Goal: Information Seeking & Learning: Compare options

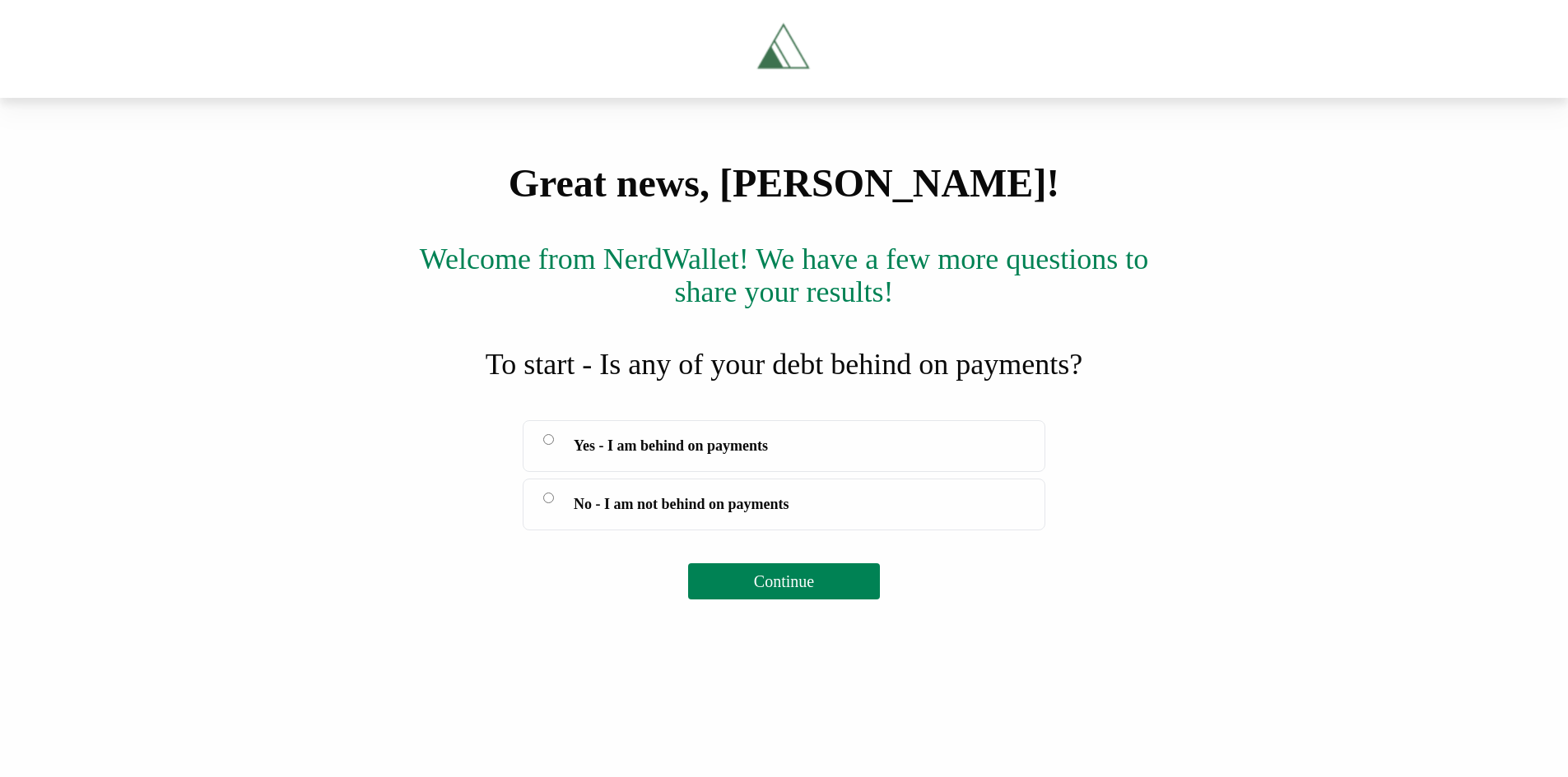
click at [304, 449] on div "Great news, [PERSON_NAME]! Welcome from [GEOGRAPHIC_DATA]! We have a few more q…" at bounding box center [784, 381] width 1568 height 436
click at [1225, 515] on div "Great news, [PERSON_NAME]! Welcome from [GEOGRAPHIC_DATA]! We have a few more q…" at bounding box center [784, 381] width 1568 height 436
click at [815, 600] on button "Continue" at bounding box center [783, 581] width 192 height 36
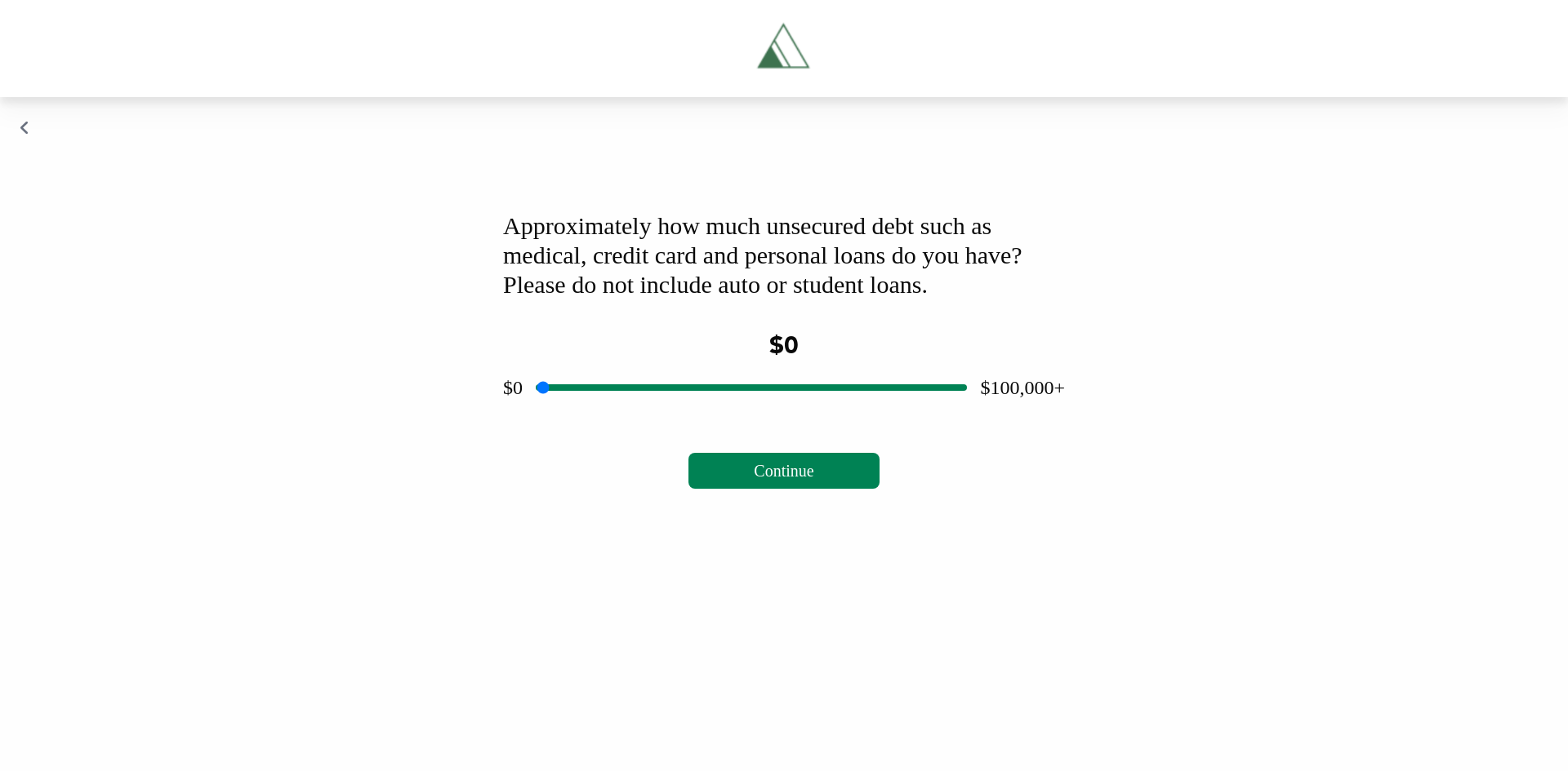
click at [812, 480] on span "Continue" at bounding box center [784, 471] width 60 height 18
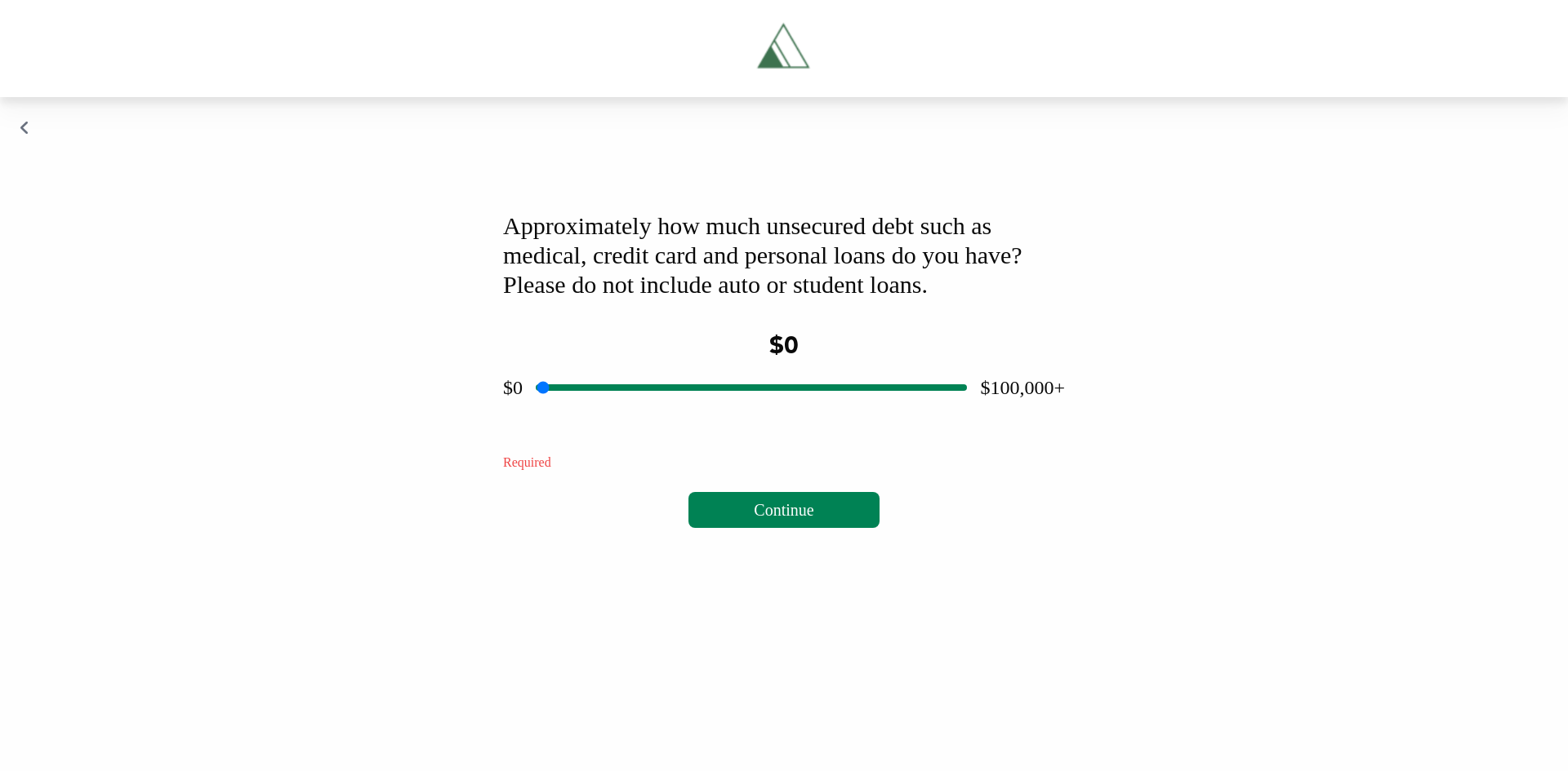
click at [774, 414] on input "range" at bounding box center [751, 388] width 432 height 52
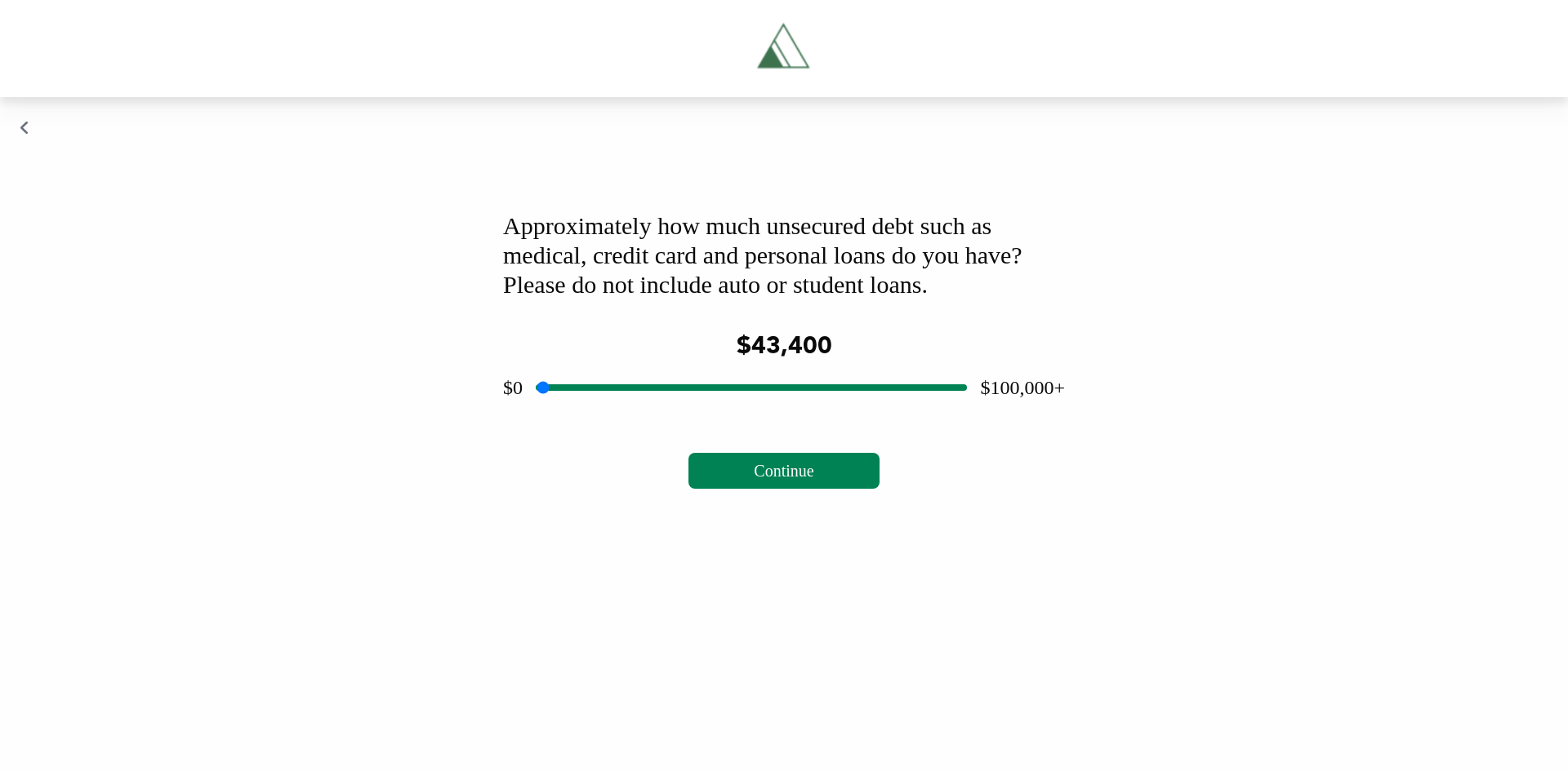
click at [720, 414] on input "range" at bounding box center [751, 388] width 432 height 52
click at [668, 414] on input "range" at bounding box center [751, 388] width 432 height 52
click at [637, 414] on input "range" at bounding box center [751, 388] width 432 height 52
click at [618, 414] on input "range" at bounding box center [751, 388] width 432 height 52
click at [639, 414] on input "range" at bounding box center [751, 388] width 432 height 52
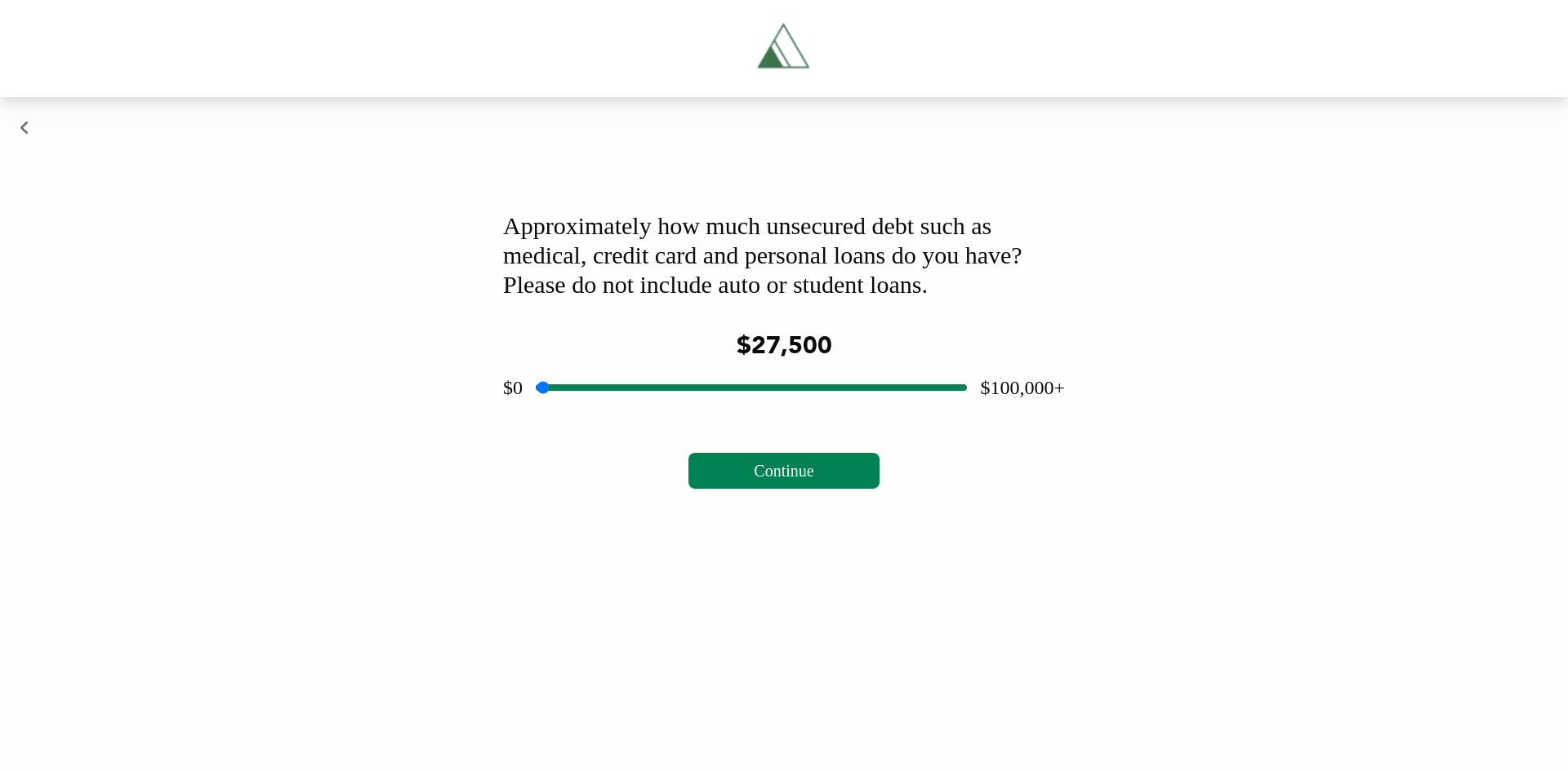
type input "*****"
click at [657, 414] on input "range" at bounding box center [751, 388] width 432 height 52
click at [729, 489] on button "Continue" at bounding box center [783, 471] width 190 height 36
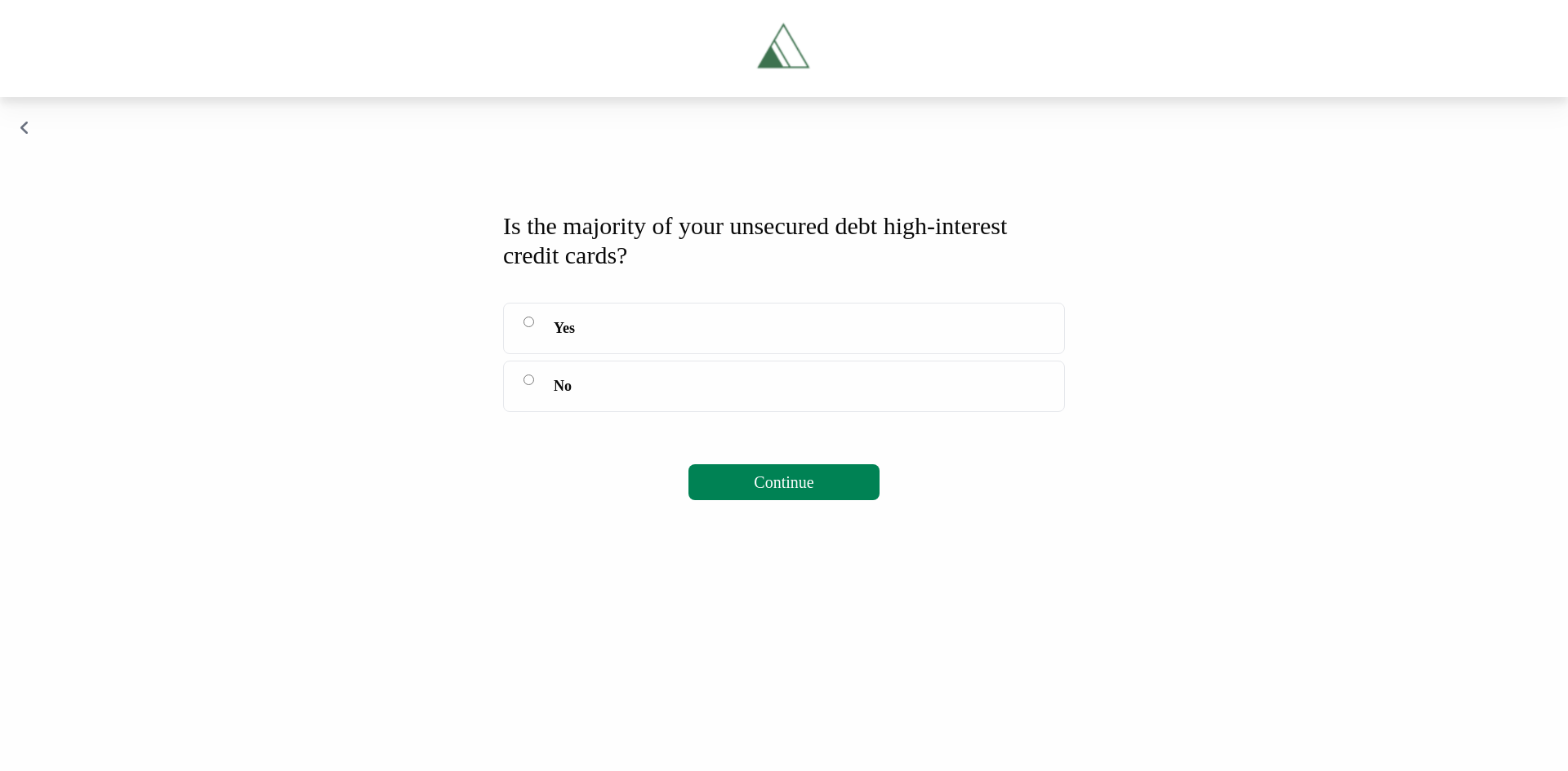
click at [534, 412] on label "No" at bounding box center [784, 386] width 562 height 51
click at [770, 501] on button "Continue" at bounding box center [783, 482] width 190 height 36
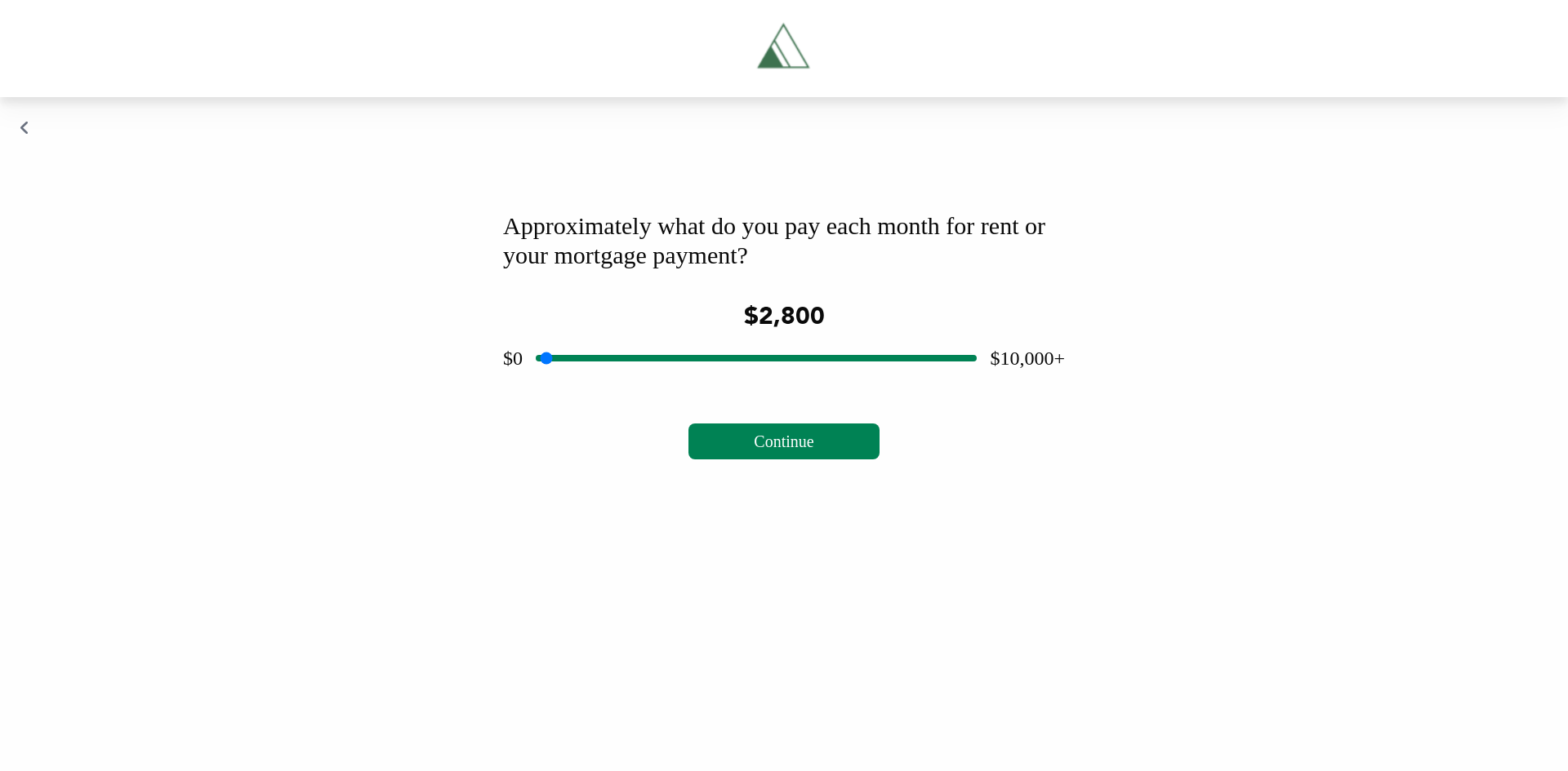
click at [661, 384] on input "range" at bounding box center [756, 358] width 441 height 52
click at [643, 384] on input "range" at bounding box center [756, 358] width 441 height 52
type input "****"
click at [623, 384] on input "range" at bounding box center [756, 358] width 441 height 52
click at [741, 459] on button "Continue" at bounding box center [783, 441] width 190 height 36
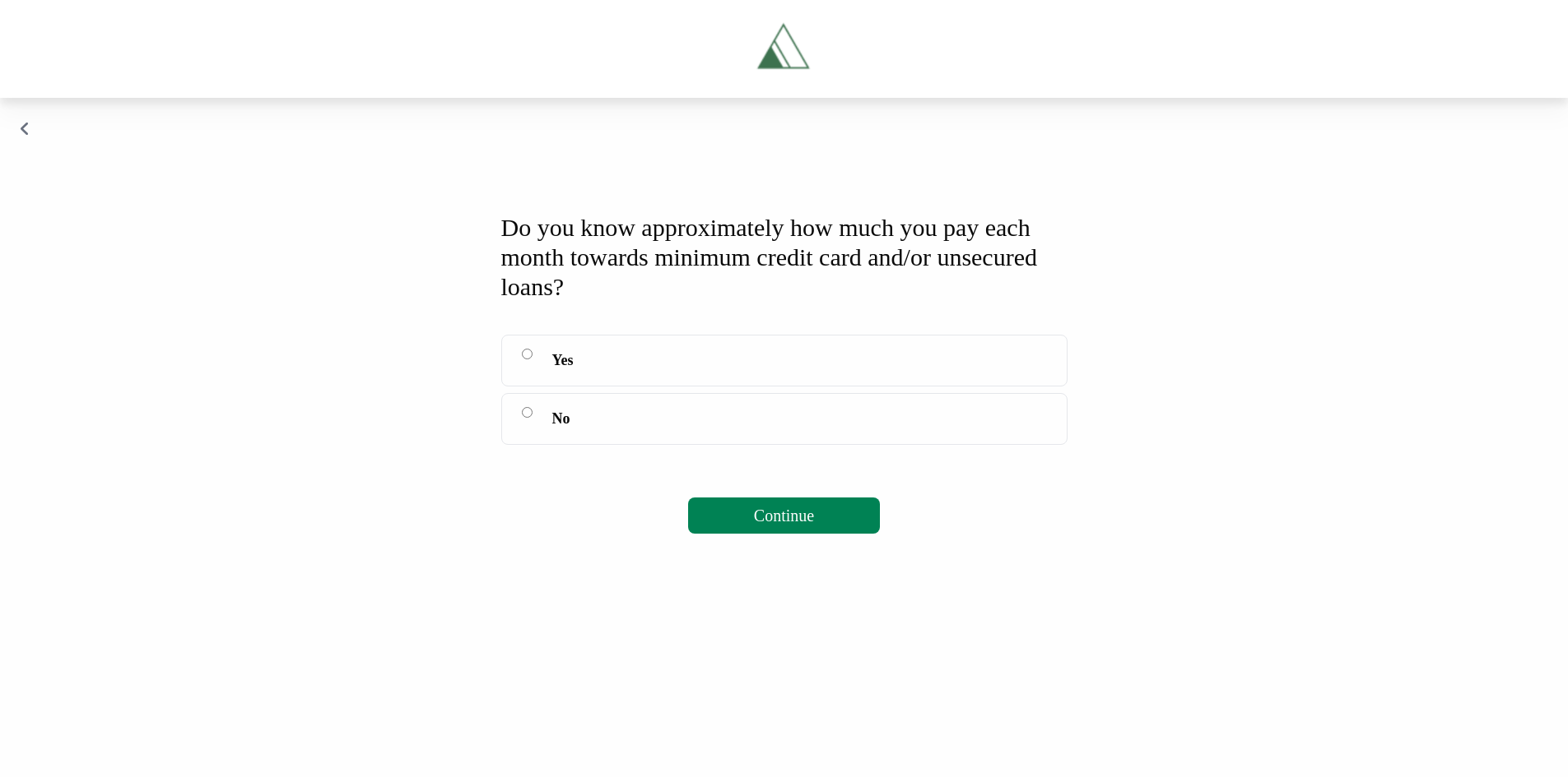
click at [574, 371] on span "Yes" at bounding box center [563, 361] width 21 height 23
click at [537, 445] on label "No" at bounding box center [784, 418] width 566 height 52
click at [766, 525] on span "Continue" at bounding box center [784, 515] width 60 height 18
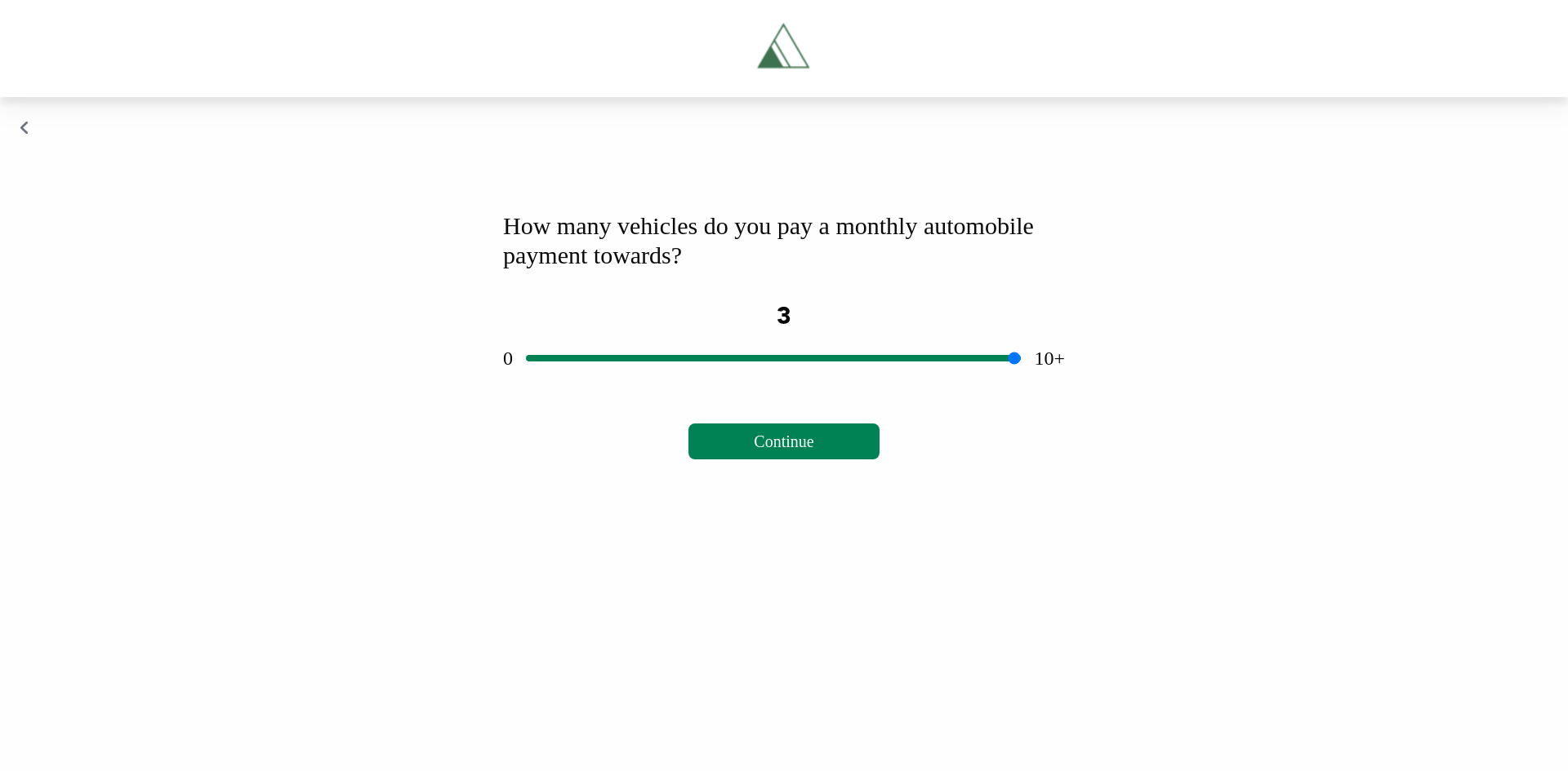
click at [688, 384] on input "range" at bounding box center [773, 358] width 495 height 52
click at [548, 384] on input "range" at bounding box center [773, 358] width 495 height 52
click at [574, 384] on input "range" at bounding box center [773, 358] width 495 height 52
click at [767, 451] on span "Continue" at bounding box center [784, 441] width 60 height 18
click at [624, 384] on input "range" at bounding box center [761, 358] width 451 height 52
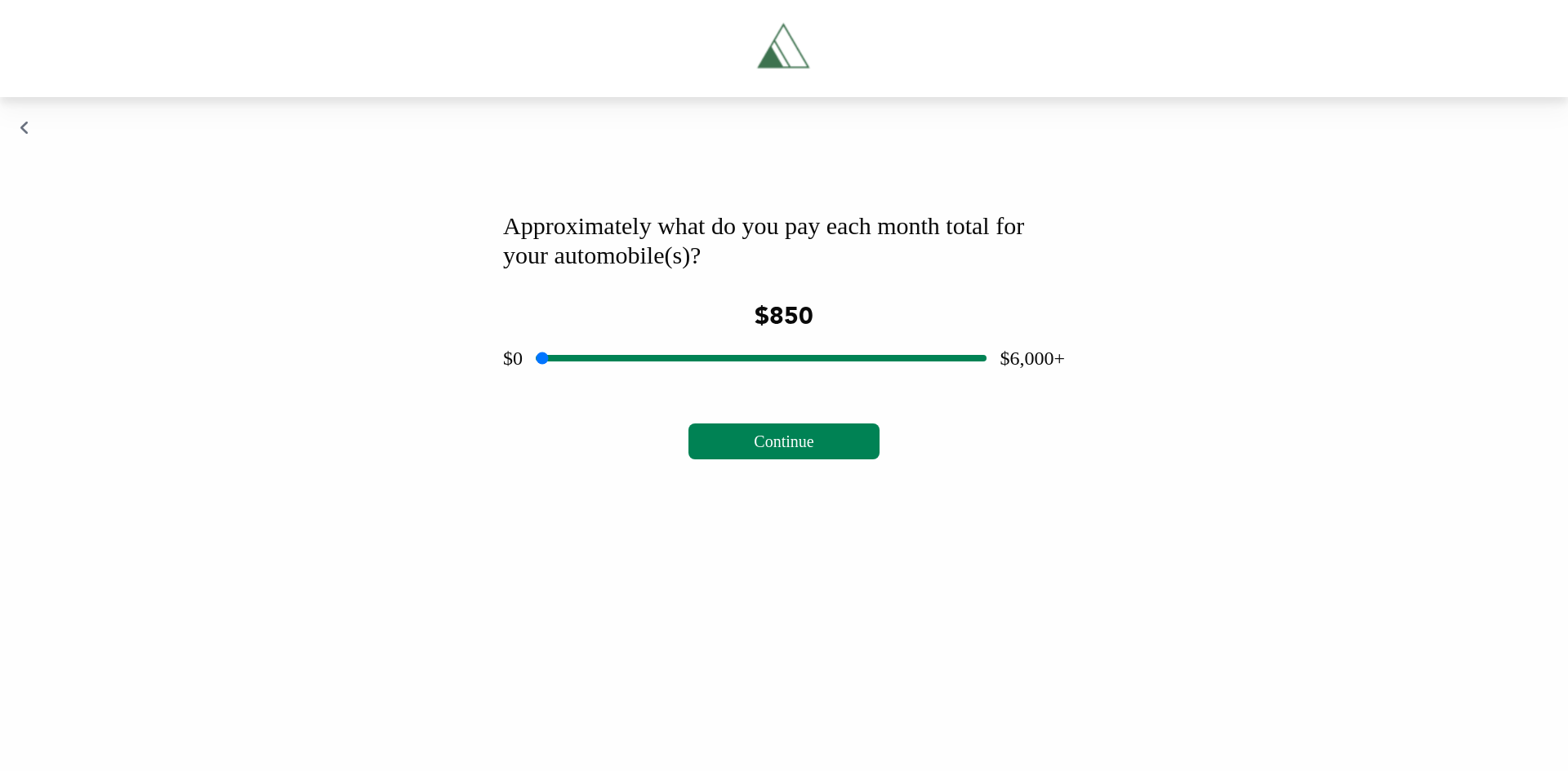
click at [606, 384] on input "range" at bounding box center [761, 358] width 451 height 52
click at [616, 384] on input "range" at bounding box center [761, 358] width 451 height 52
type input "***"
click at [608, 384] on input "range" at bounding box center [761, 358] width 451 height 52
click at [736, 459] on button "Continue" at bounding box center [783, 441] width 190 height 36
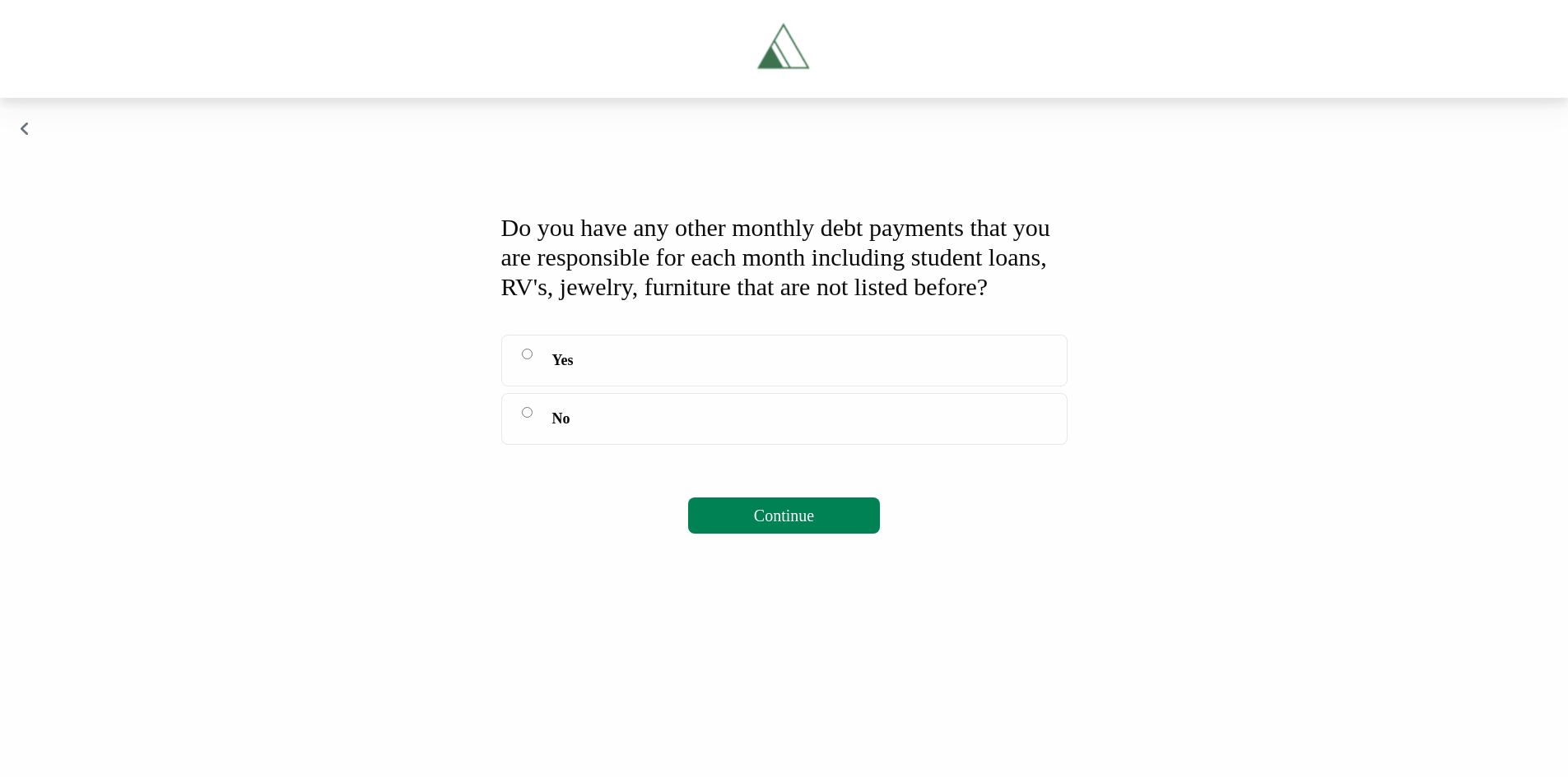
click at [544, 387] on label "Yes" at bounding box center [784, 360] width 566 height 52
click at [777, 534] on button "Continue" at bounding box center [783, 515] width 192 height 36
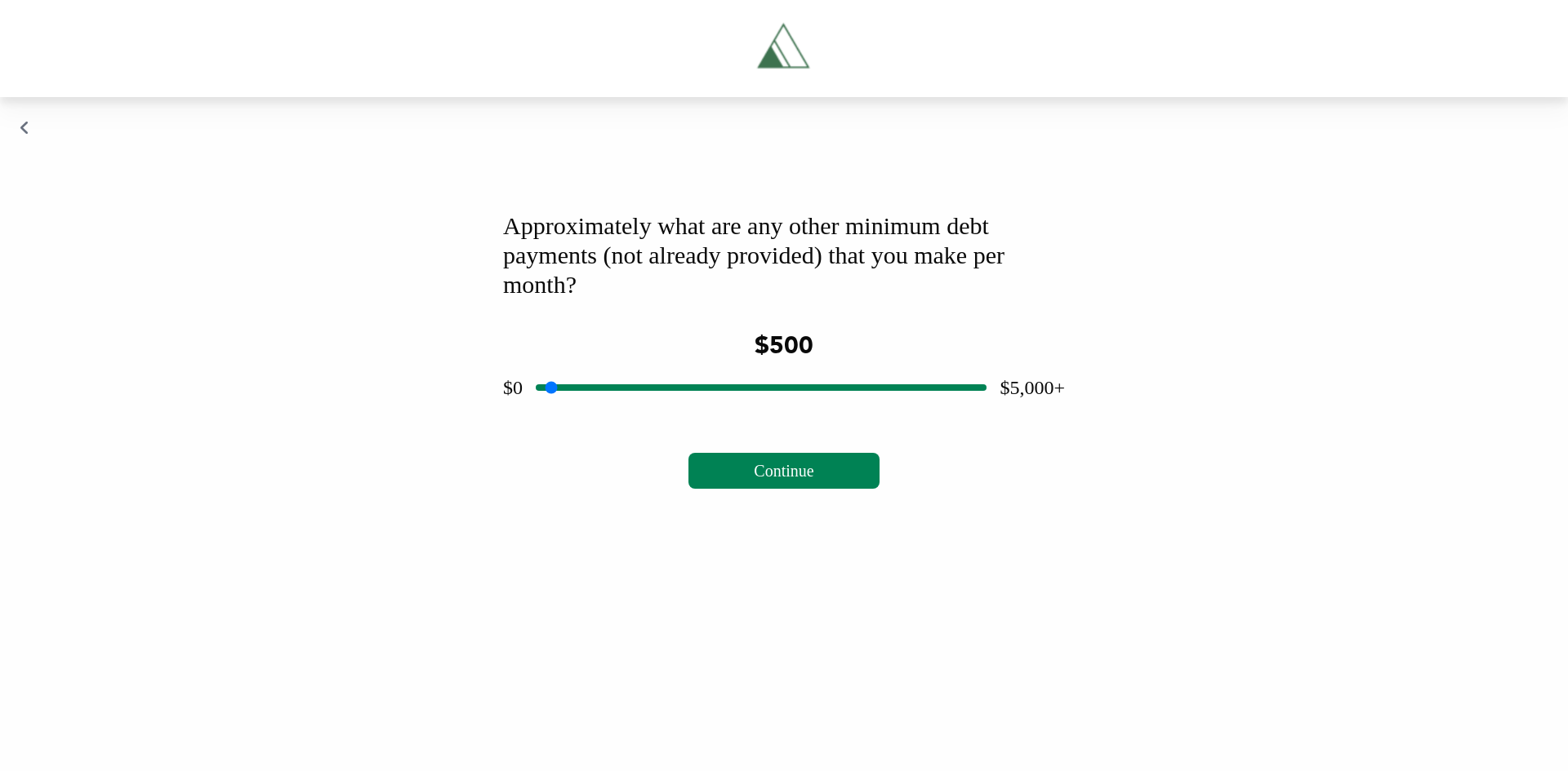
click at [586, 414] on input "range" at bounding box center [761, 388] width 451 height 52
click at [760, 480] on span "Continue" at bounding box center [784, 471] width 60 height 18
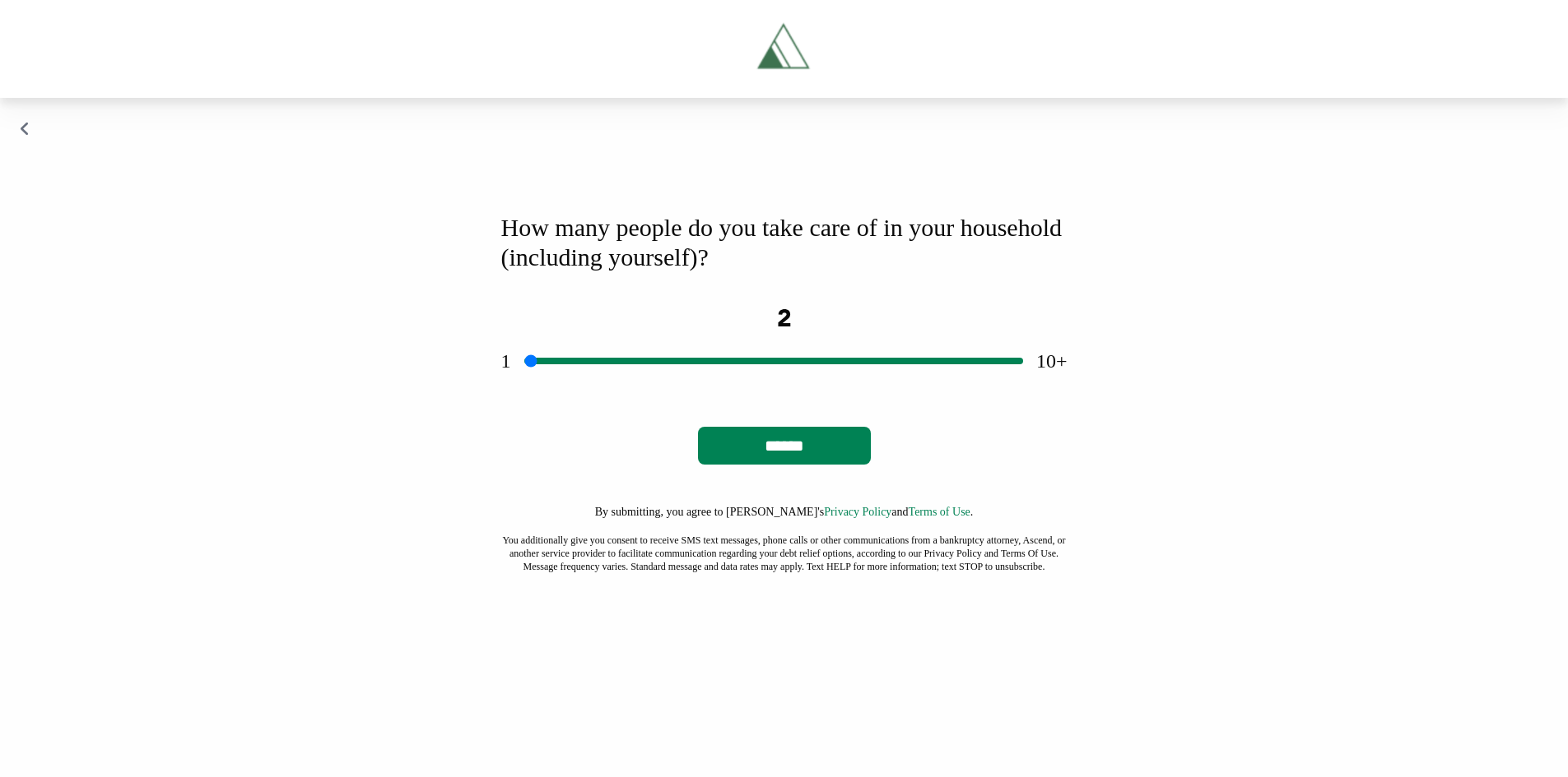
click at [603, 387] on input "range" at bounding box center [773, 361] width 499 height 53
type input "*"
click at [615, 387] on input "range" at bounding box center [773, 361] width 499 height 53
click at [741, 465] on input "******" at bounding box center [784, 445] width 173 height 38
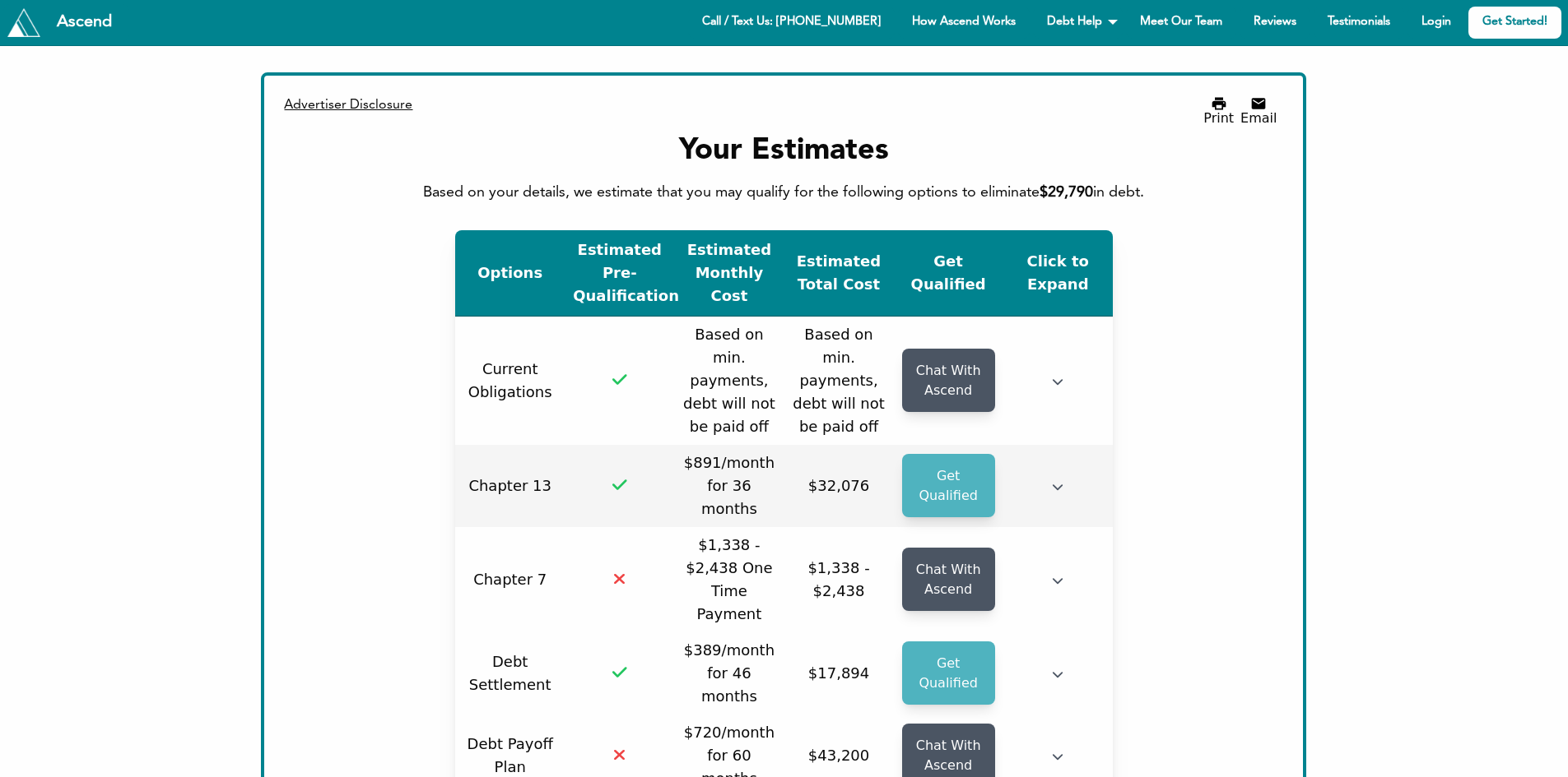
click at [1069, 473] on td at bounding box center [1057, 486] width 110 height 83
click at [1058, 481] on icon "button" at bounding box center [1057, 487] width 12 height 12
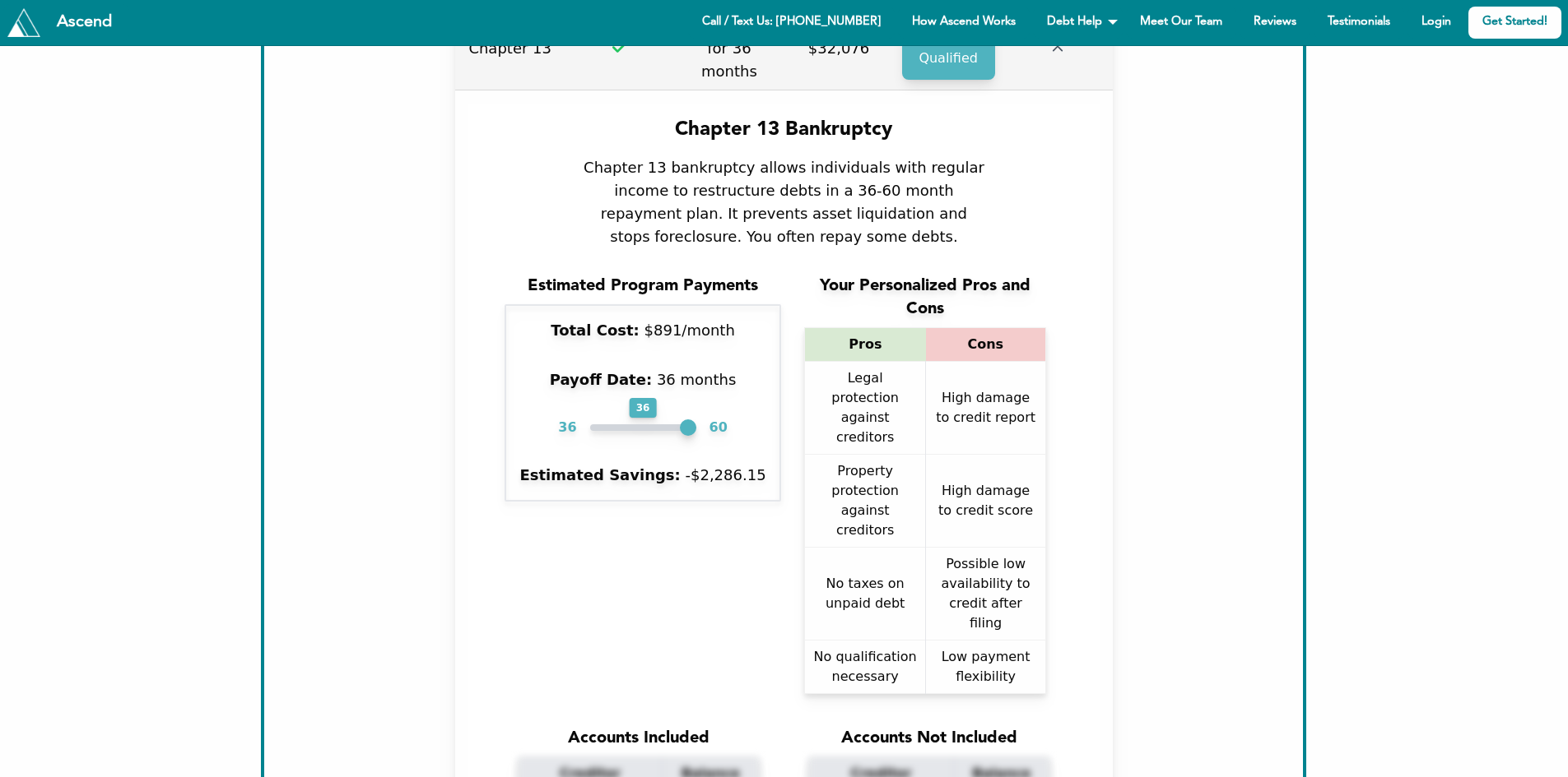
scroll to position [441, 0]
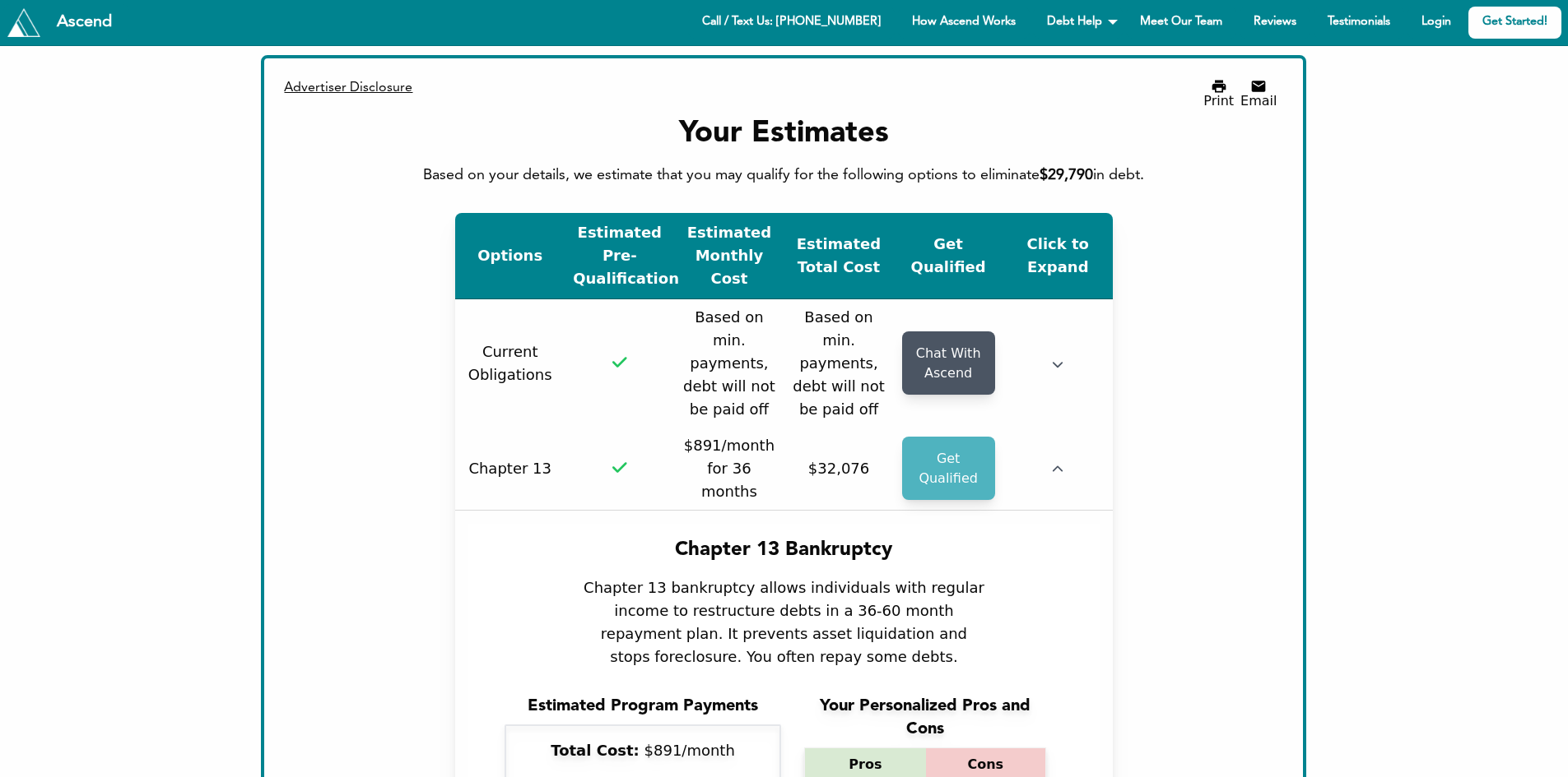
scroll to position [0, 0]
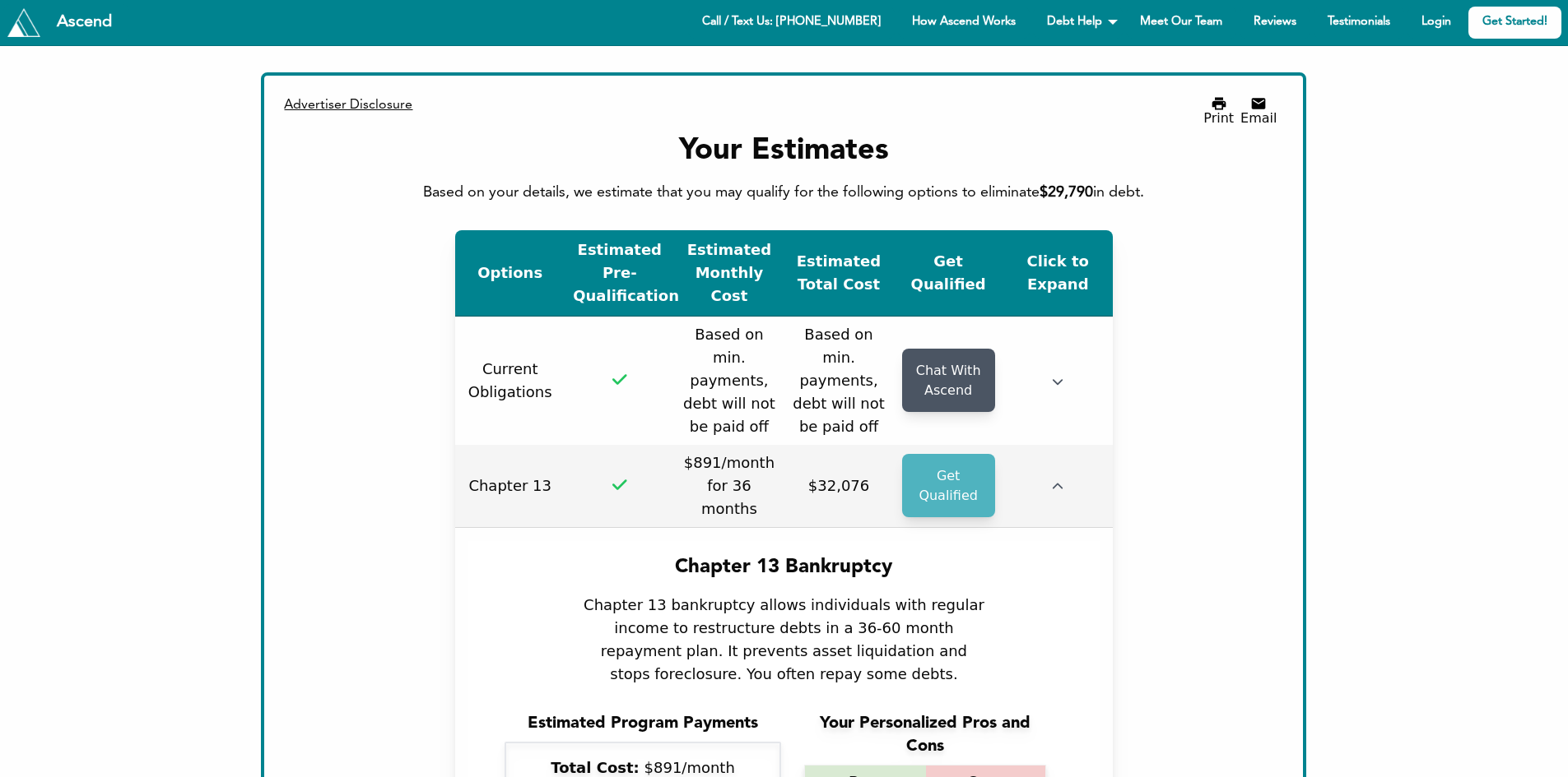
click at [1051, 481] on icon "button" at bounding box center [1057, 487] width 12 height 12
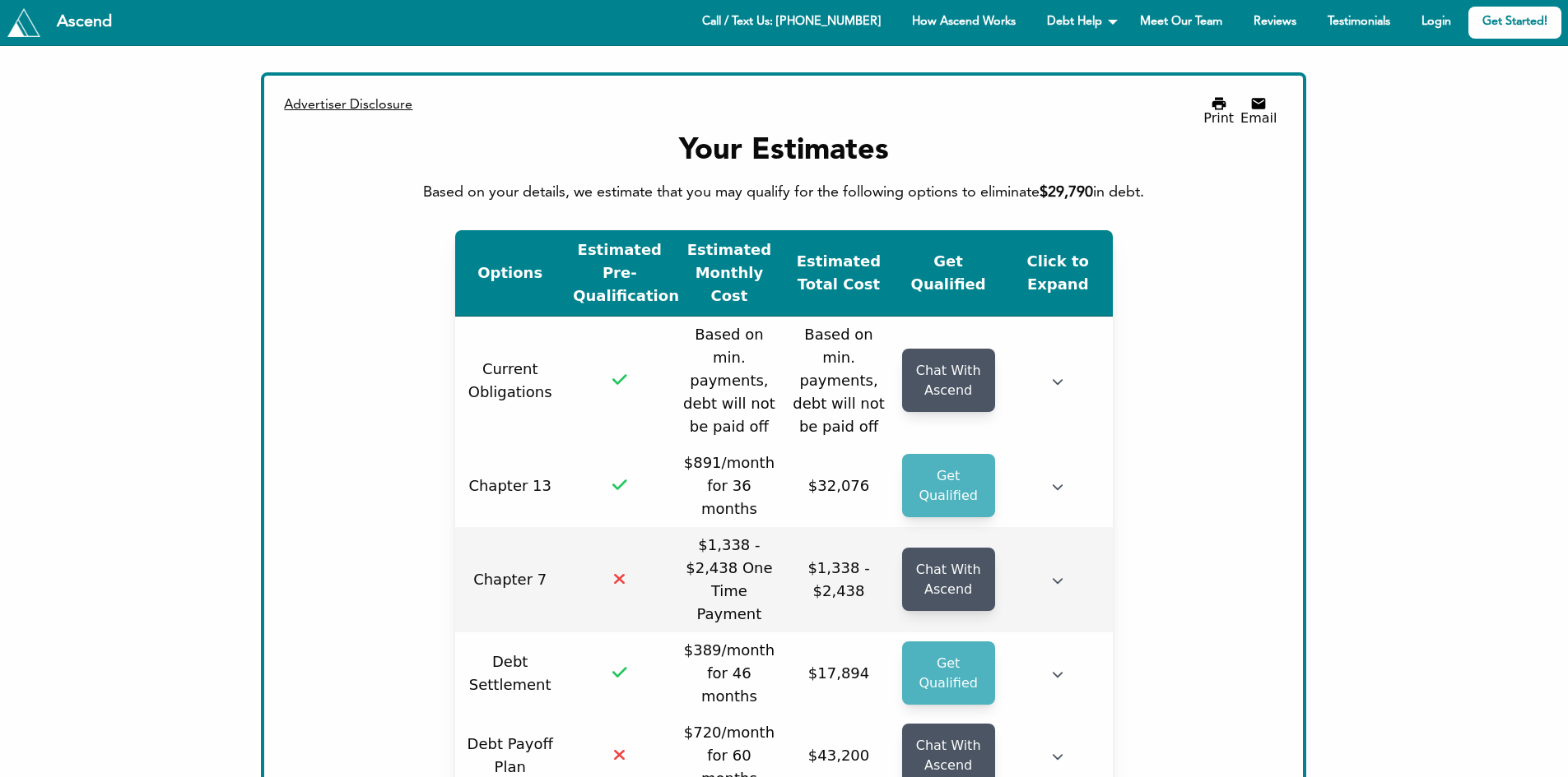
click at [1052, 575] on icon "button" at bounding box center [1057, 581] width 12 height 12
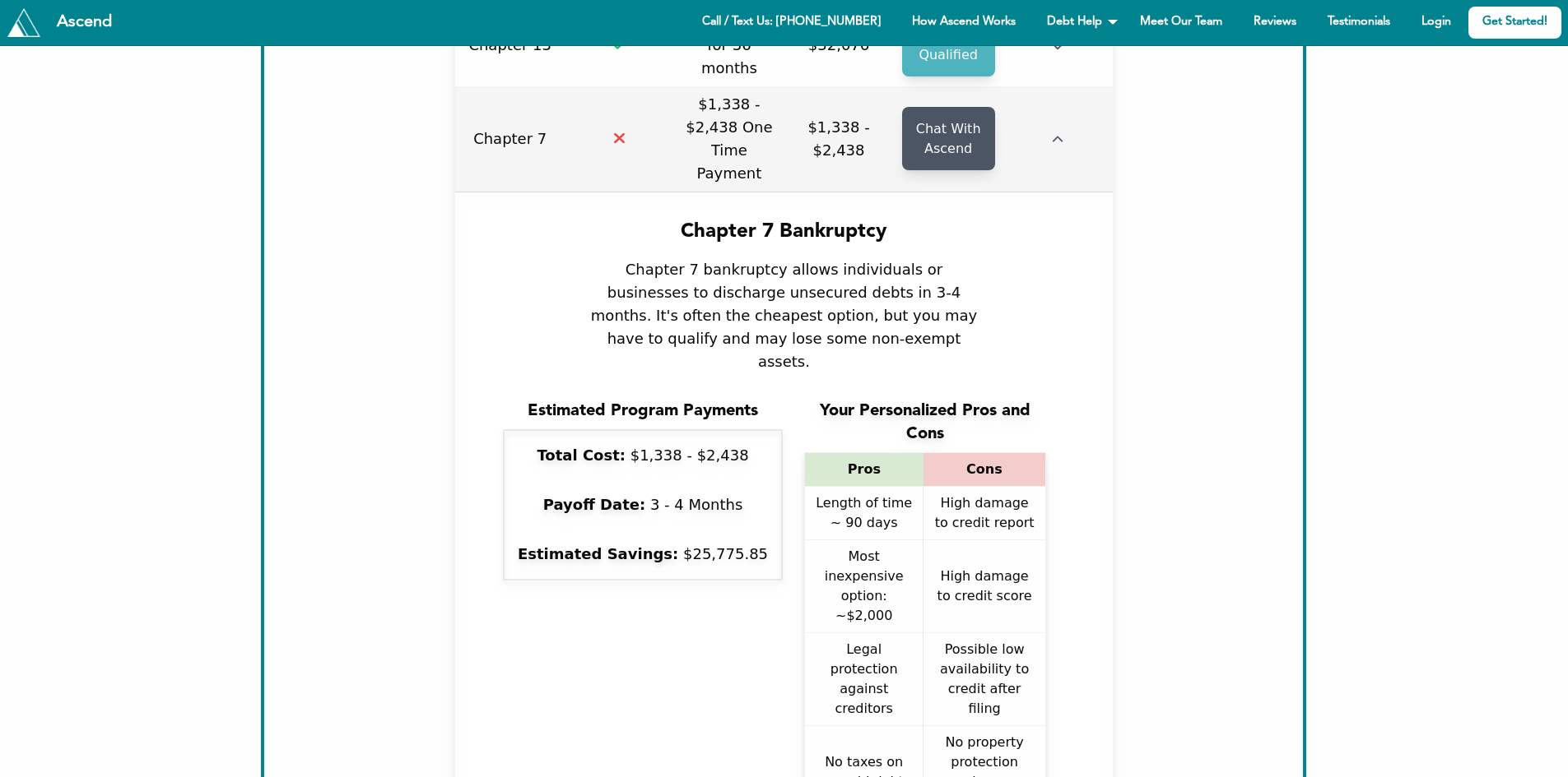
scroll to position [523, 0]
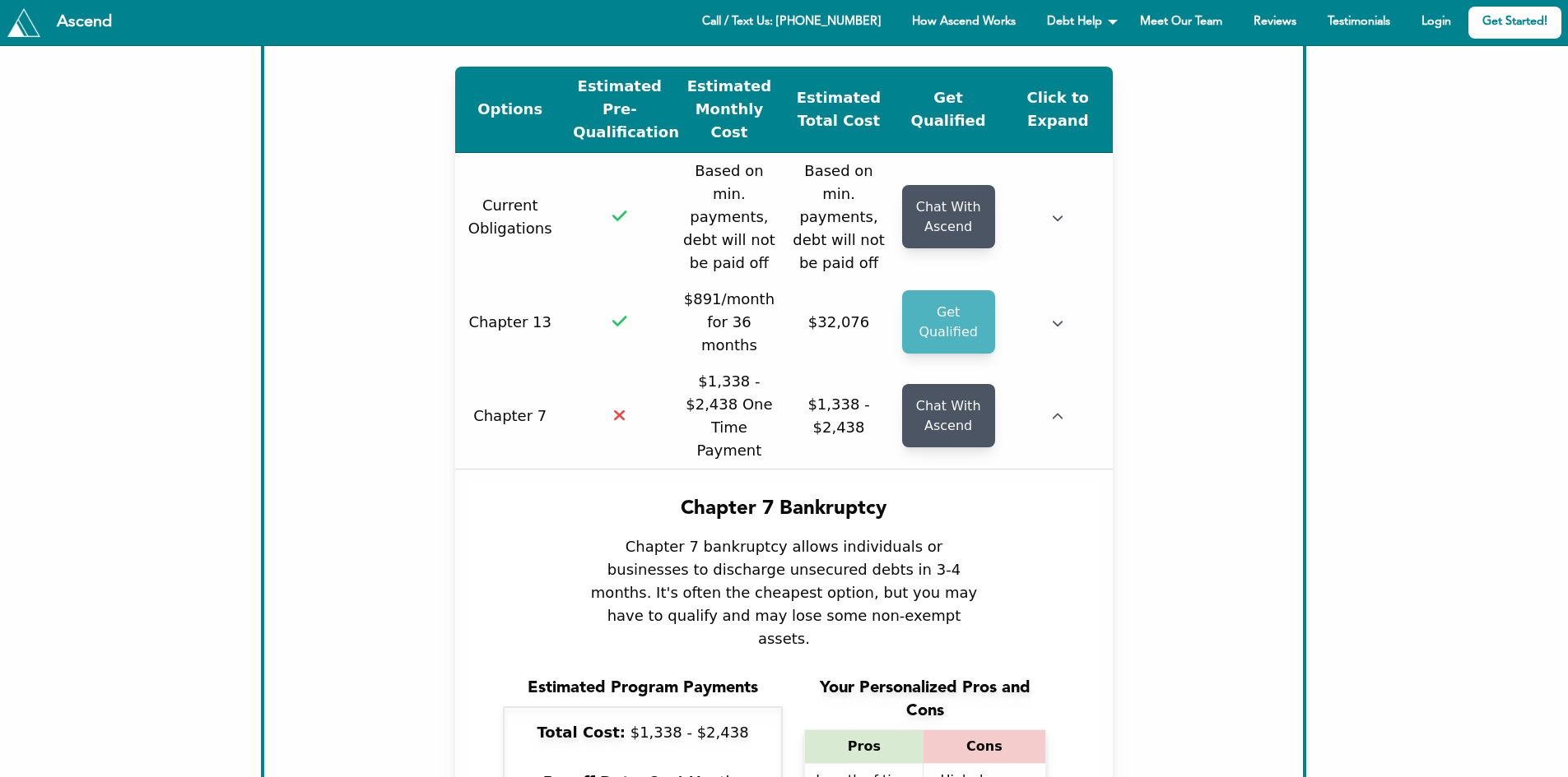
scroll to position [128, 0]
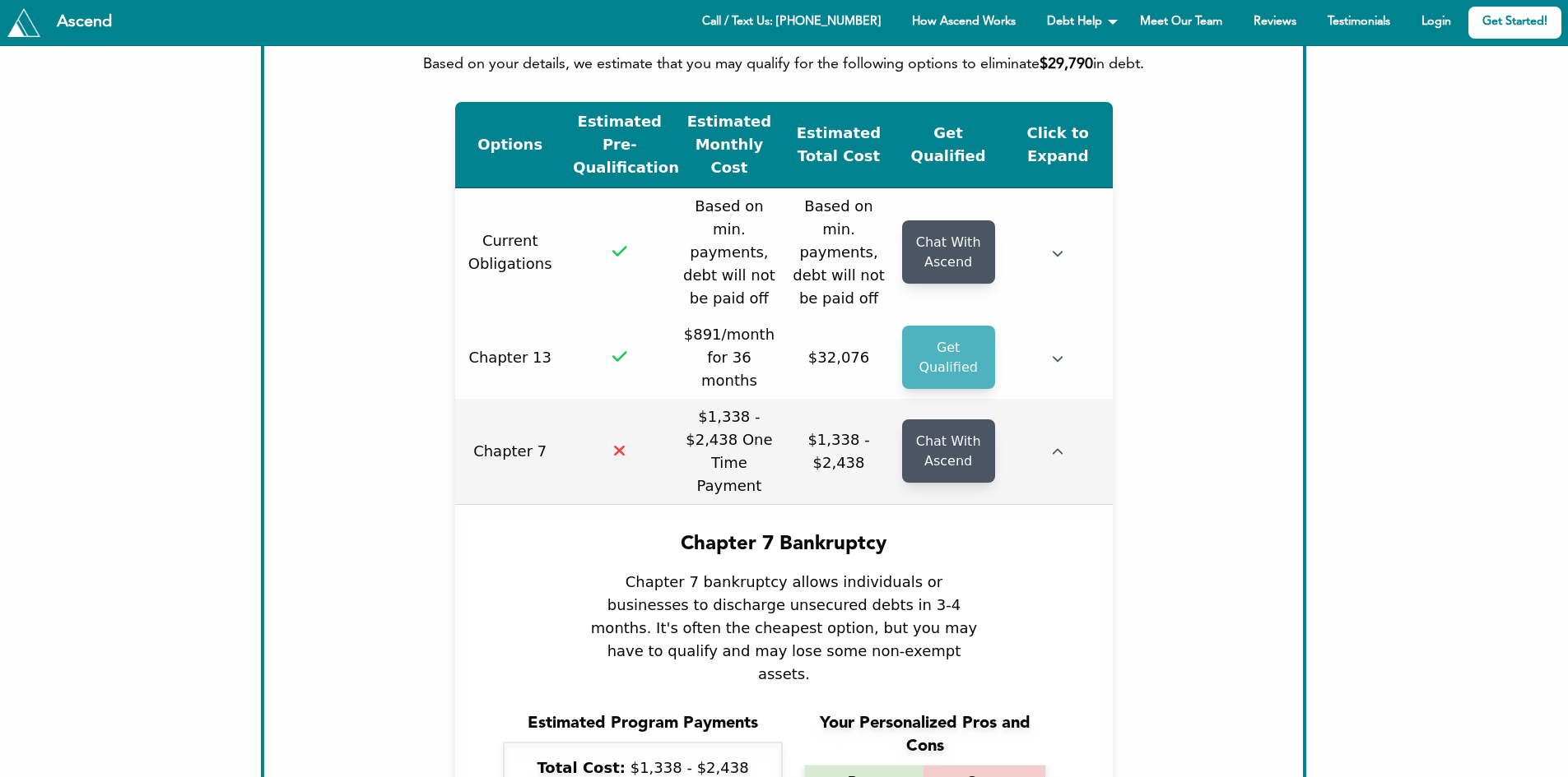
click at [1052, 446] on icon "button" at bounding box center [1057, 452] width 12 height 12
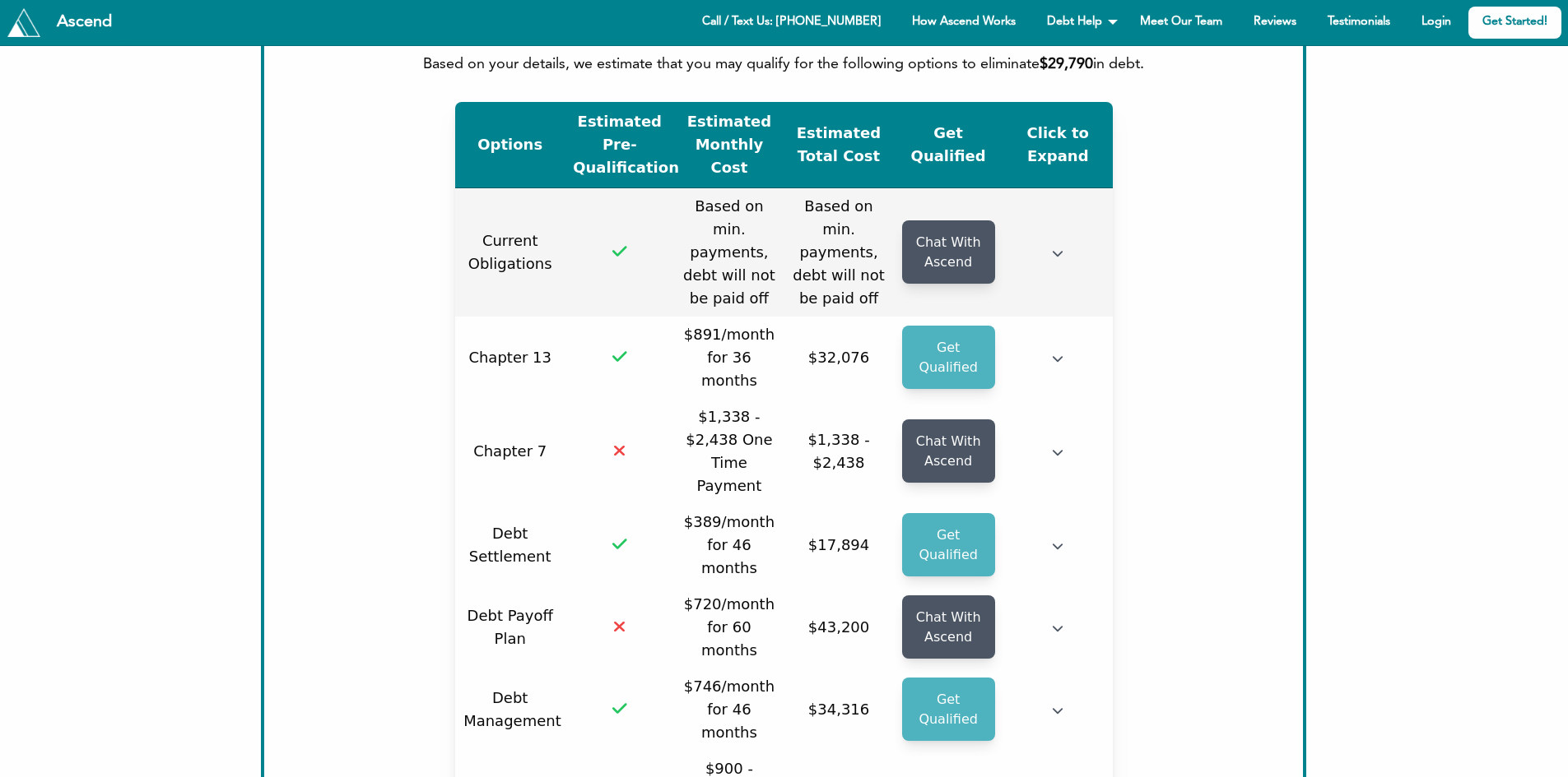
click at [1056, 248] on icon "button" at bounding box center [1057, 254] width 12 height 12
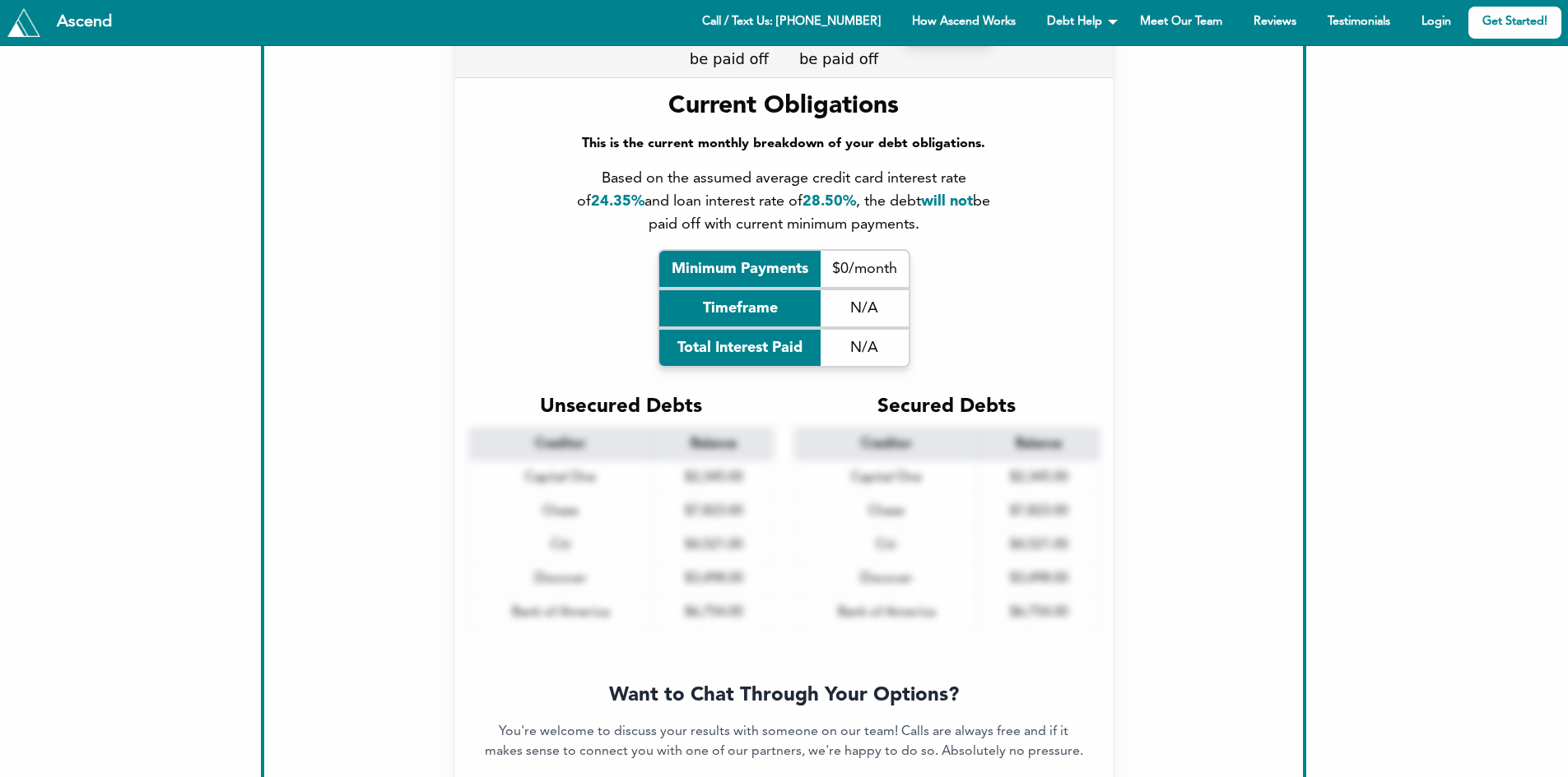
scroll to position [200, 0]
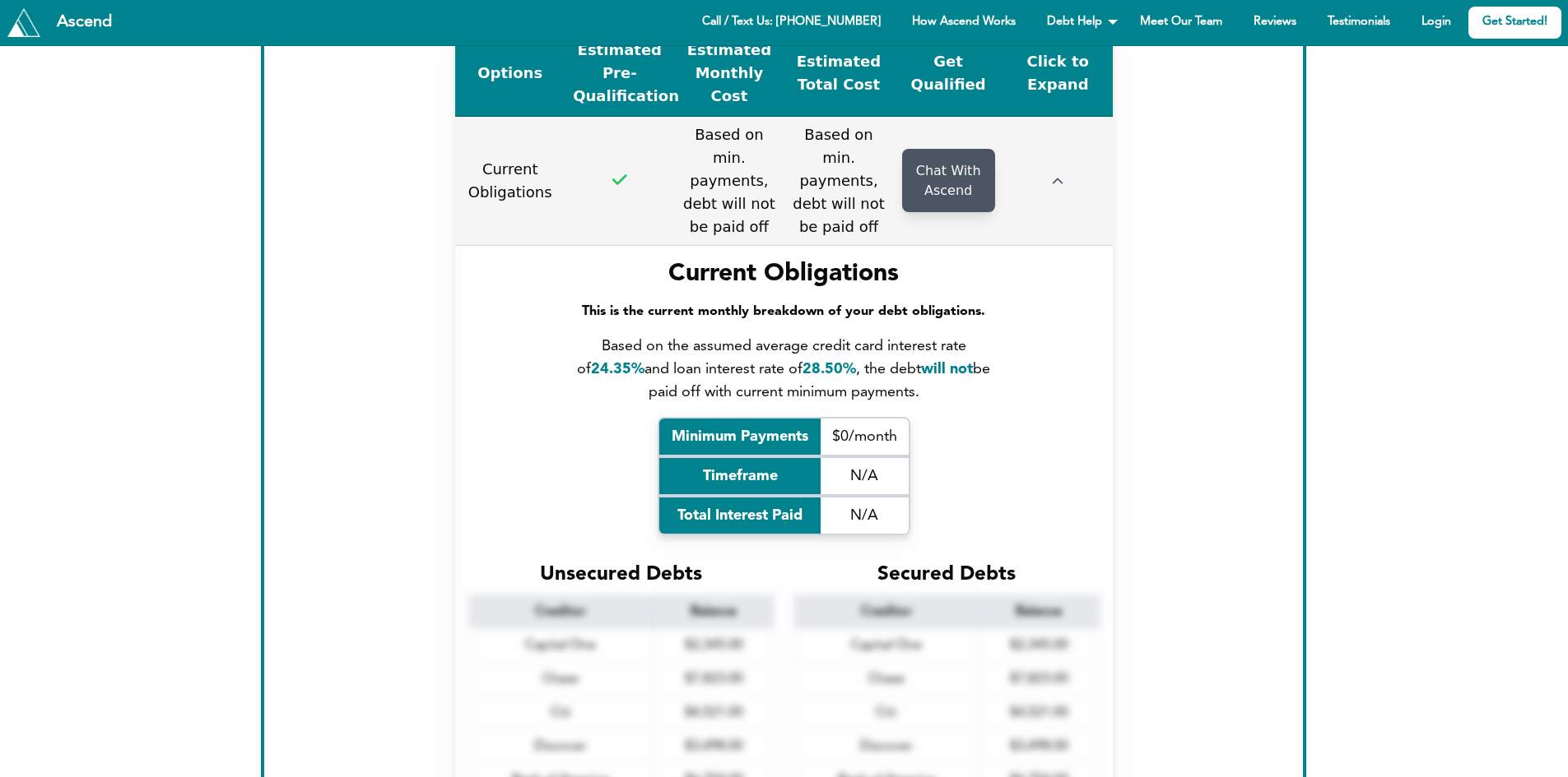
click at [1066, 170] on td at bounding box center [1057, 181] width 110 height 128
click at [1055, 176] on icon "button" at bounding box center [1057, 182] width 12 height 12
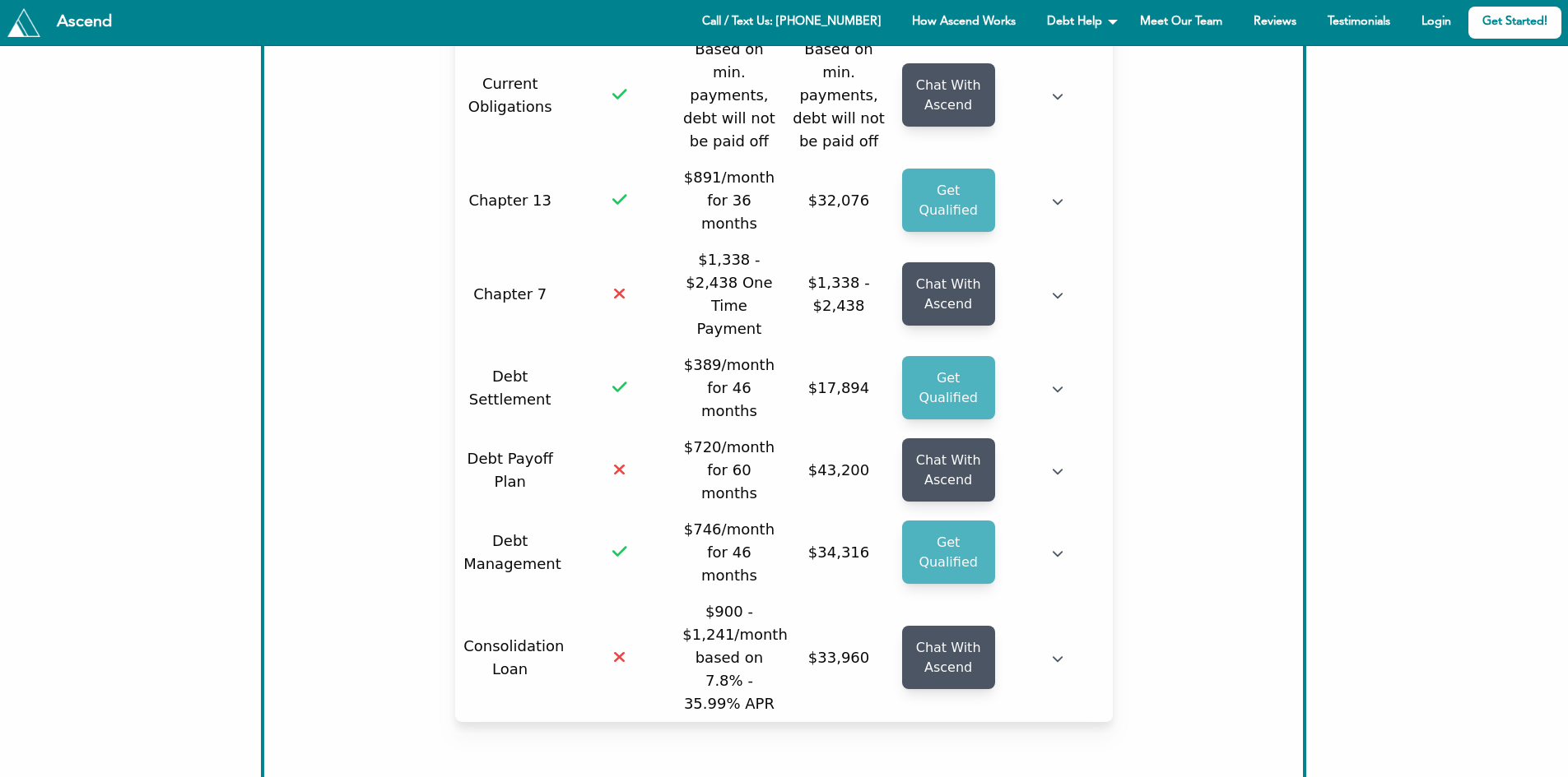
scroll to position [299, 0]
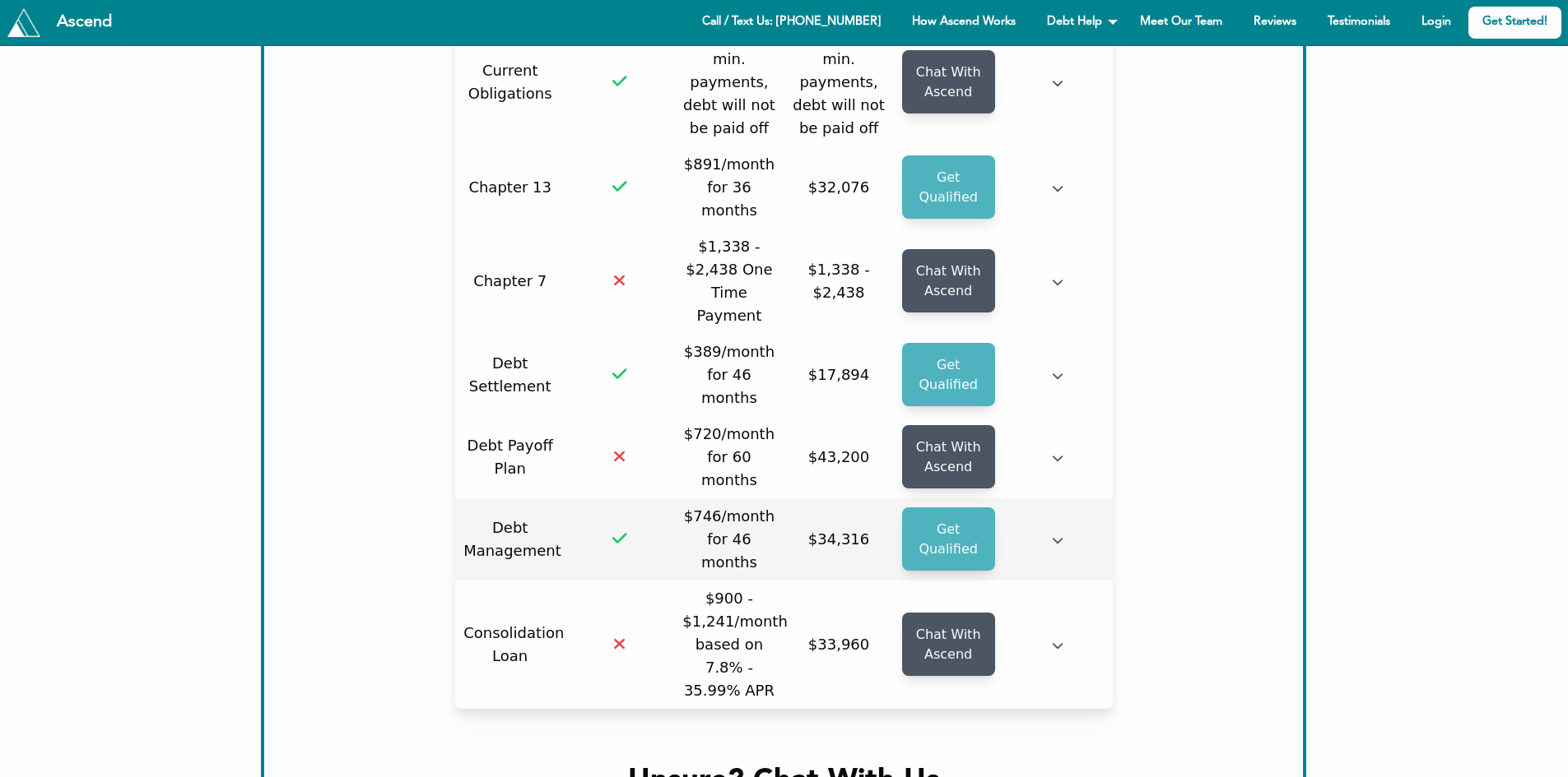
click at [1060, 535] on icon "button" at bounding box center [1057, 541] width 12 height 12
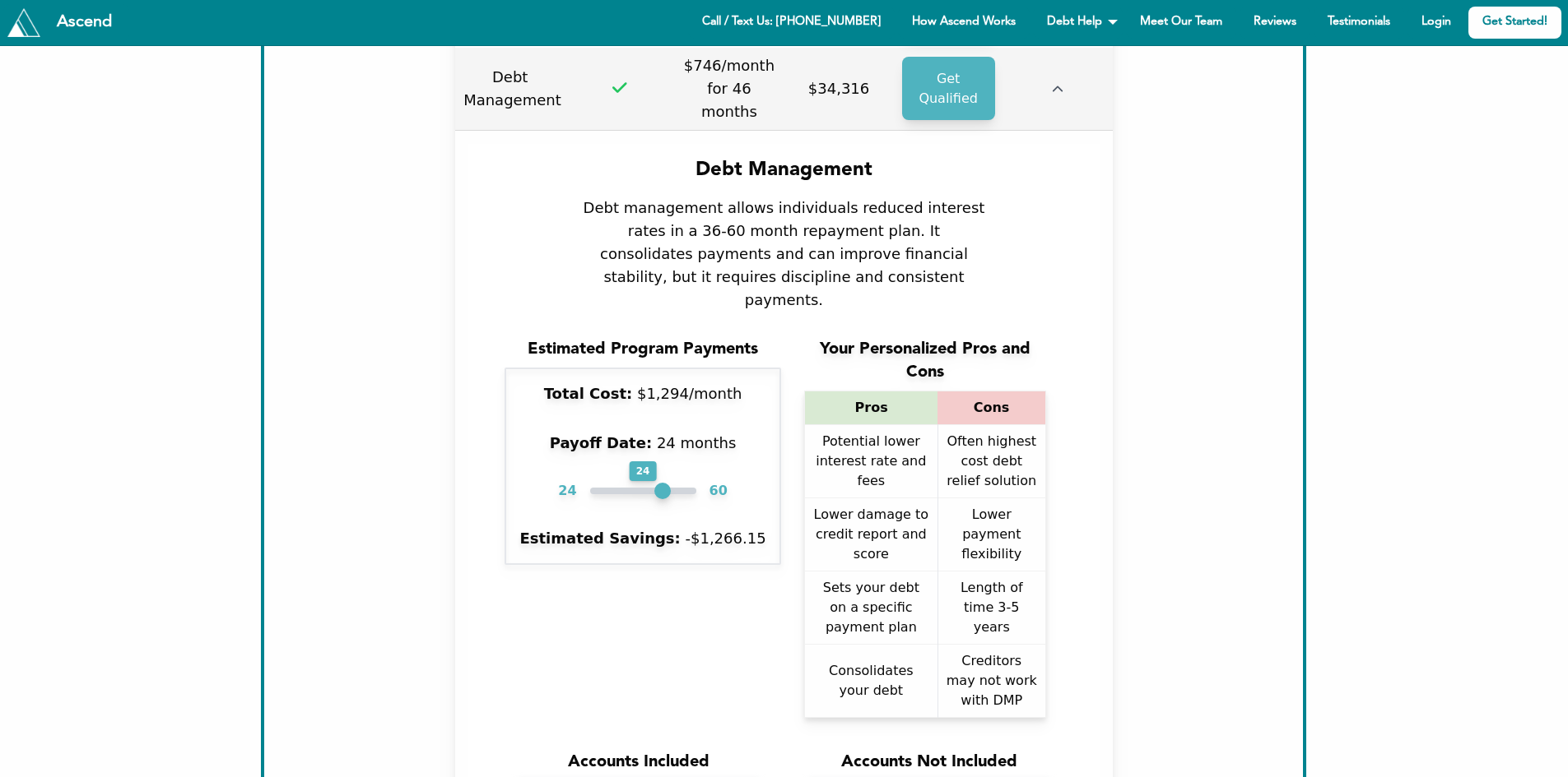
scroll to position [754, 0]
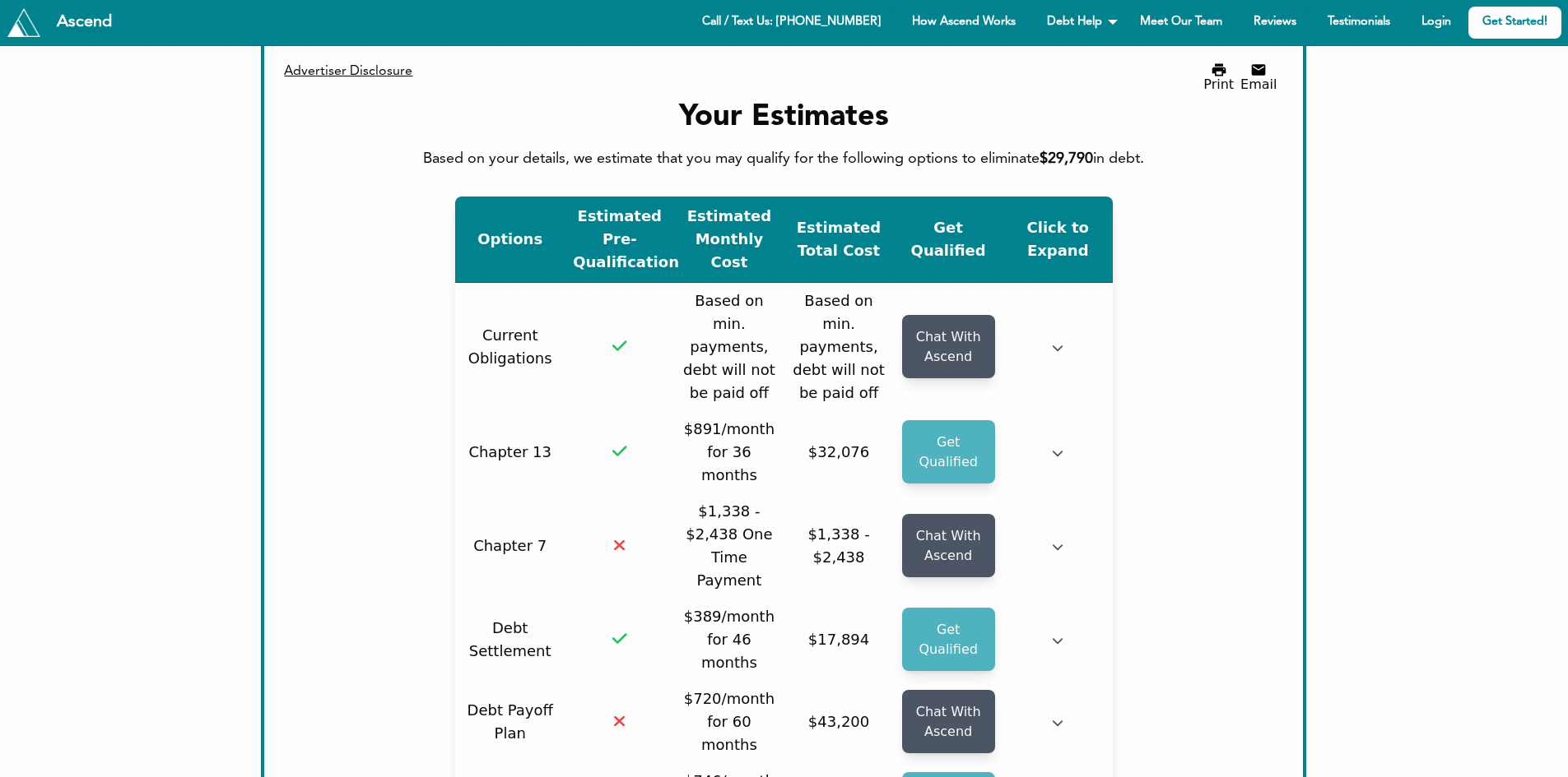
scroll to position [0, 0]
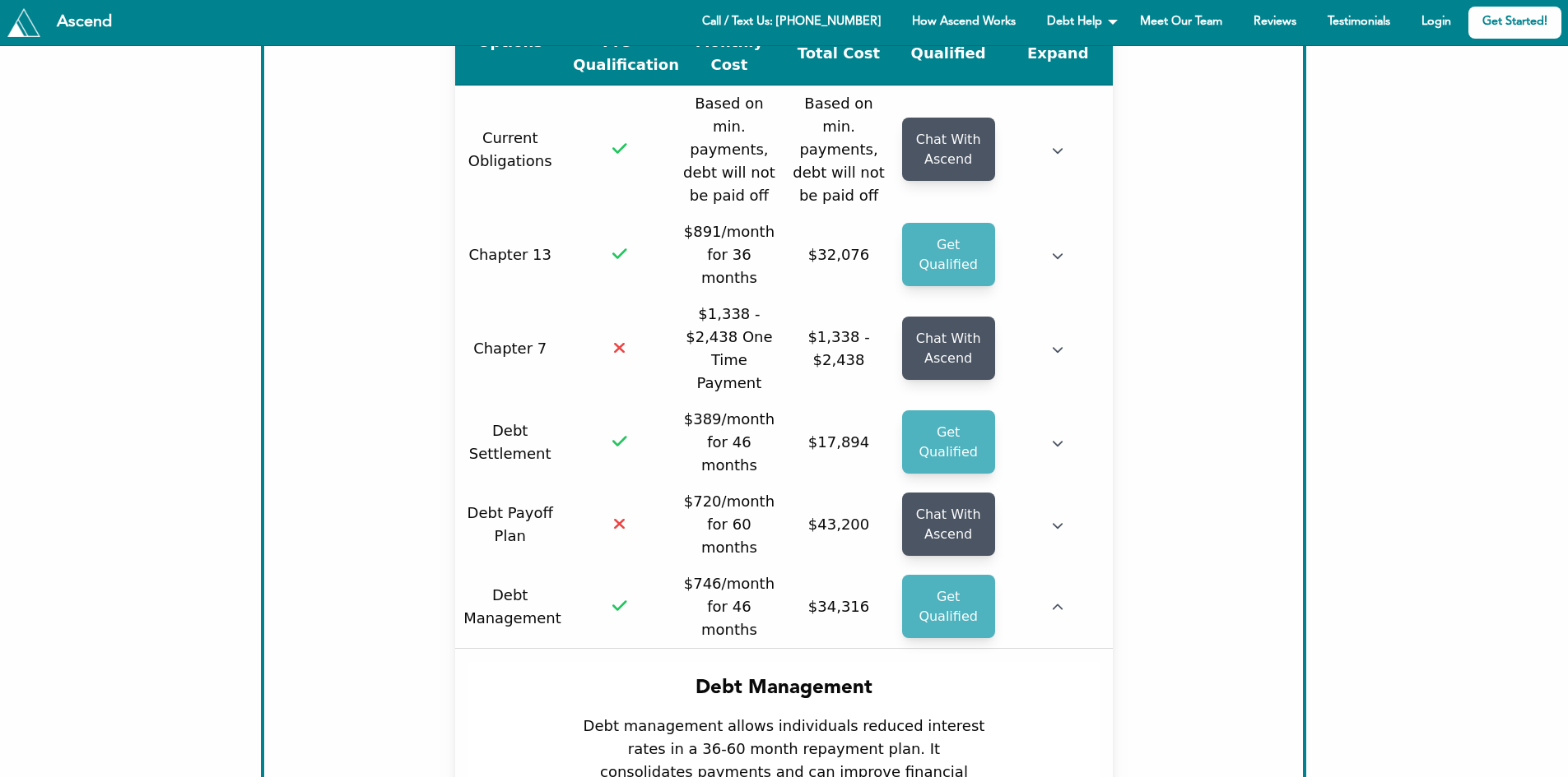
scroll to position [230, 0]
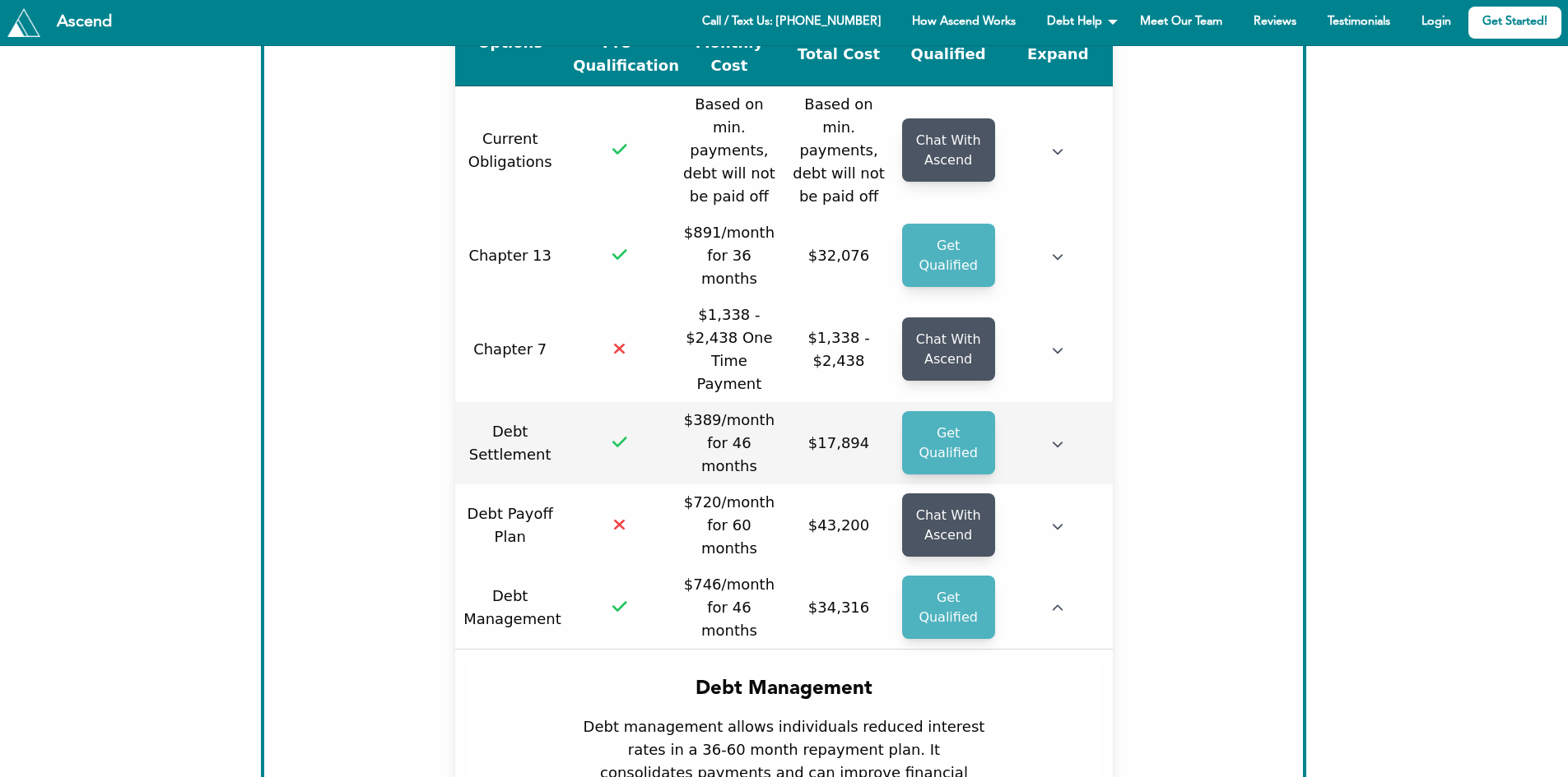
click at [1058, 439] on icon "button" at bounding box center [1057, 444] width 12 height 12
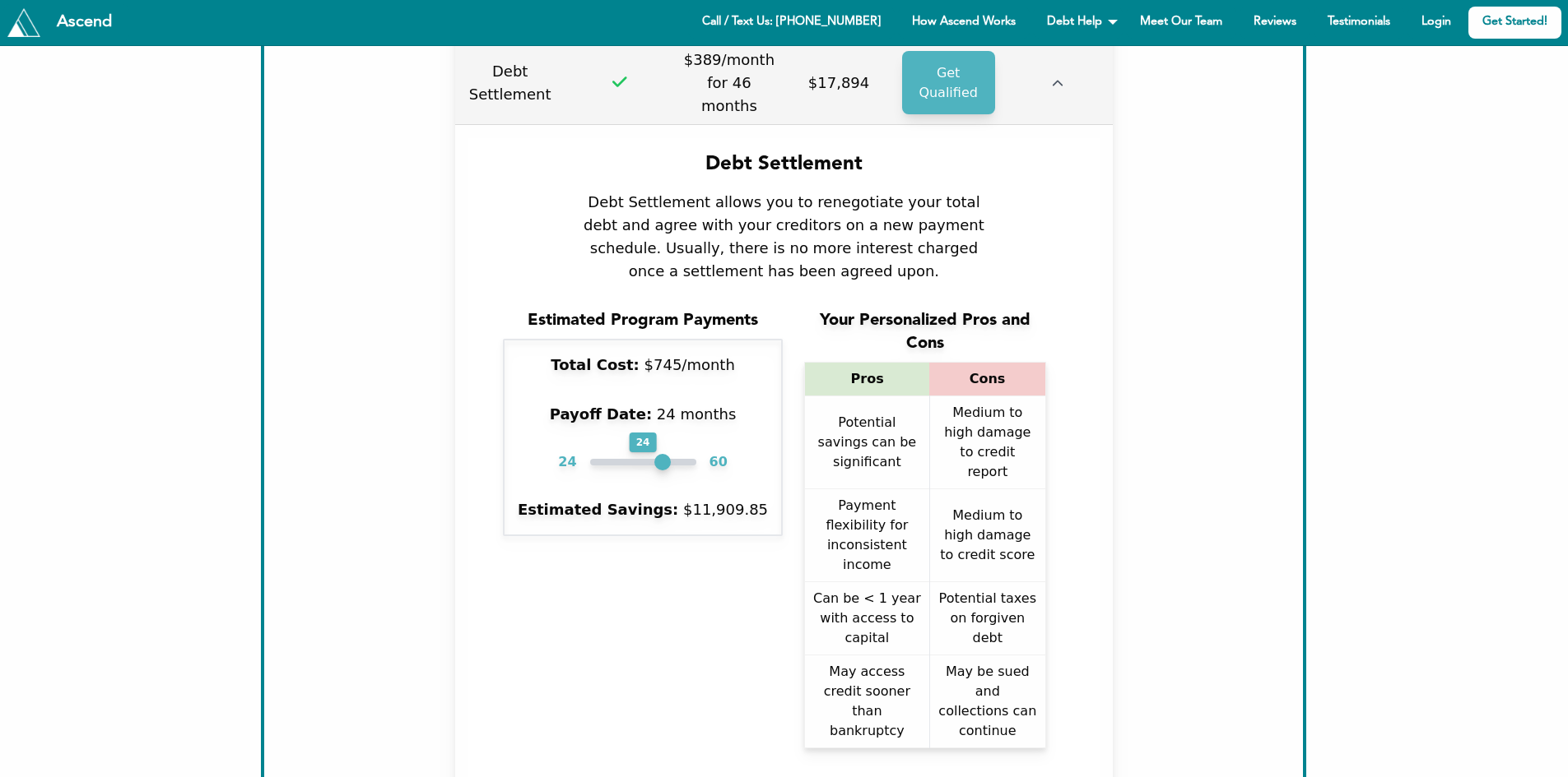
scroll to position [600, 0]
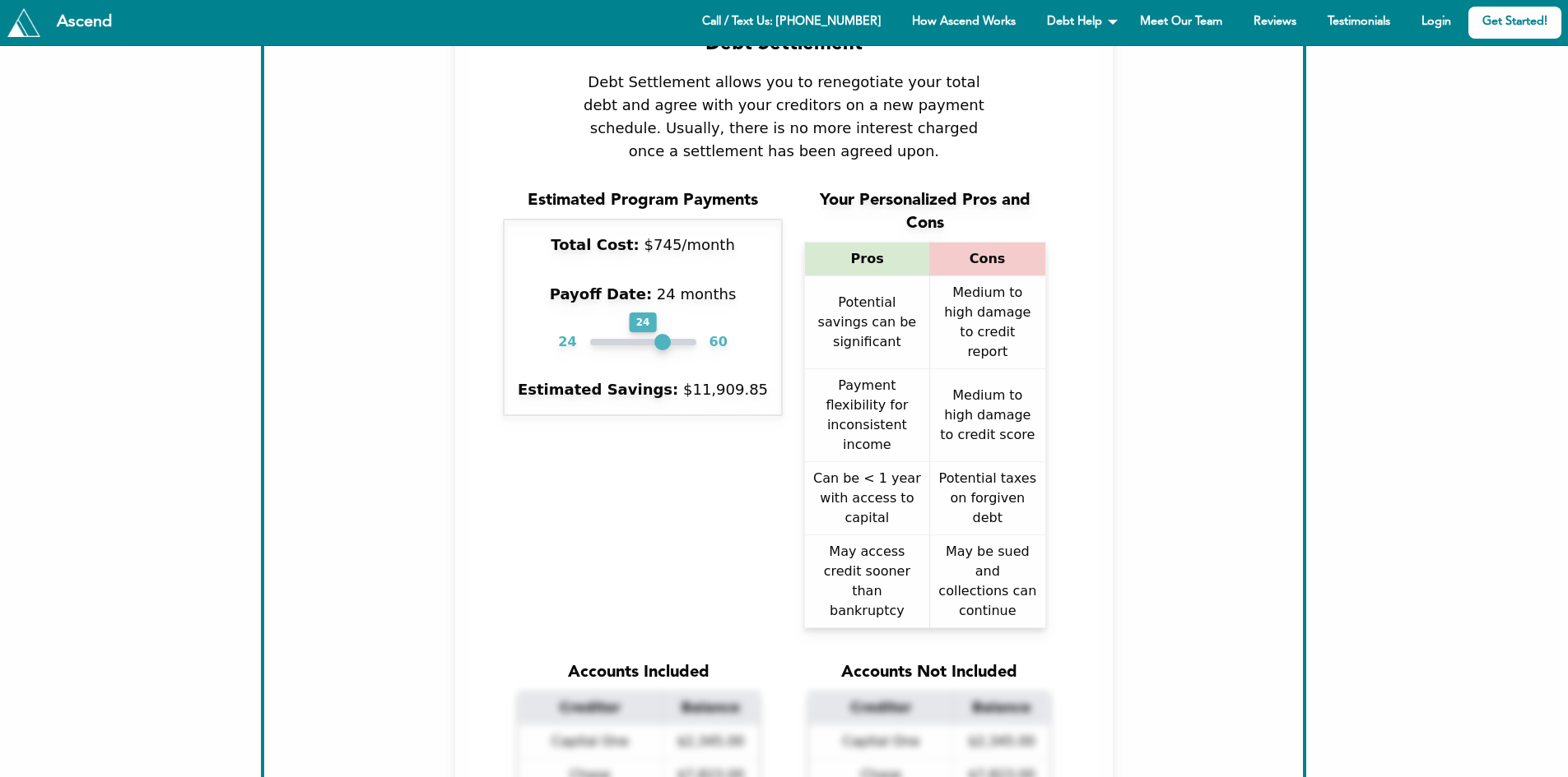
scroll to position [31, 0]
